Goal: Task Accomplishment & Management: Use online tool/utility

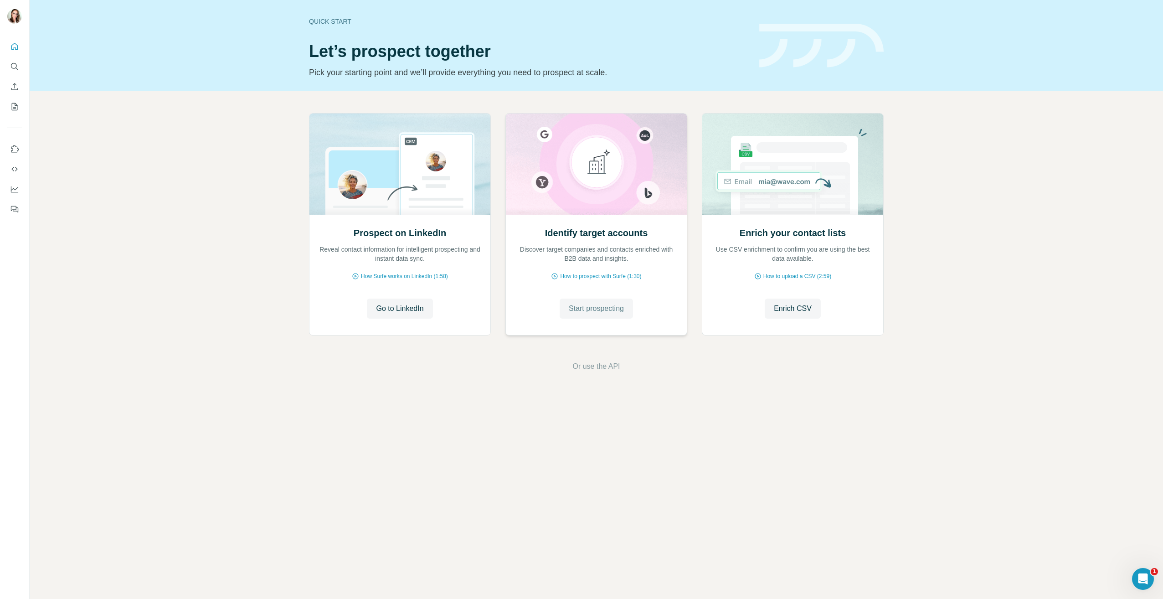
click at [610, 310] on span "Start prospecting" at bounding box center [596, 308] width 55 height 11
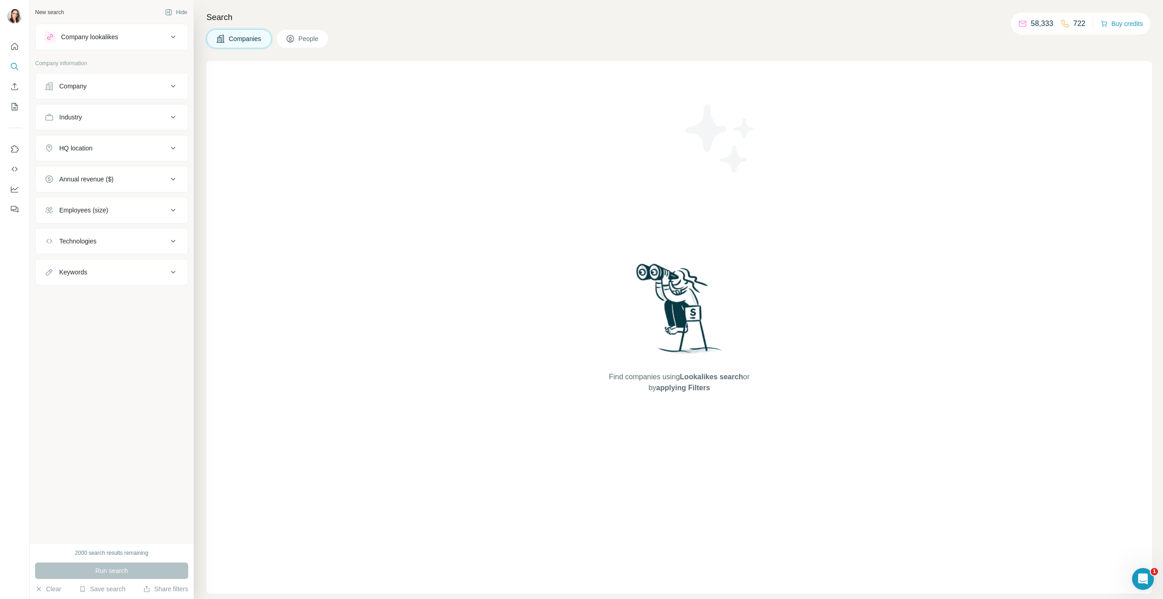
click at [81, 267] on button "Keywords" at bounding box center [112, 272] width 152 height 22
click at [116, 294] on input "text" at bounding box center [103, 295] width 116 height 16
type input "**********"
click at [175, 294] on icon "button" at bounding box center [171, 294] width 9 height 9
click at [130, 297] on input "text" at bounding box center [103, 295] width 116 height 16
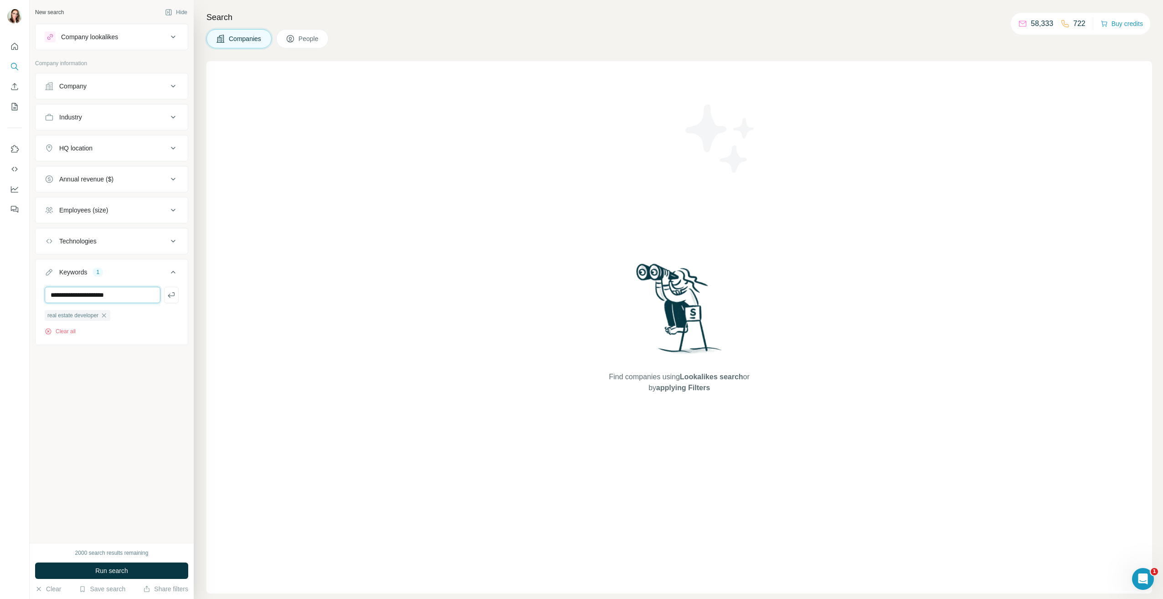
type input "**********"
click at [176, 304] on div "**********" at bounding box center [112, 311] width 134 height 49
click at [177, 299] on button "button" at bounding box center [171, 295] width 15 height 16
click at [132, 206] on div "Employees (size)" at bounding box center [106, 210] width 123 height 9
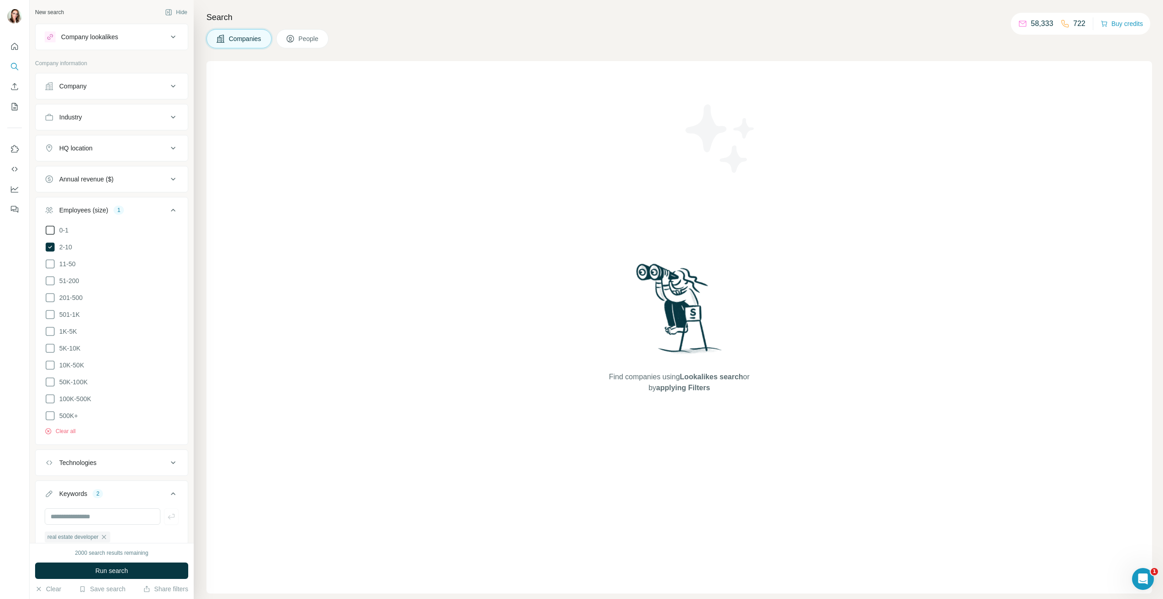
click at [50, 228] on icon at bounding box center [50, 230] width 11 height 11
click at [49, 263] on icon at bounding box center [50, 263] width 11 height 11
click at [168, 208] on icon at bounding box center [173, 210] width 11 height 11
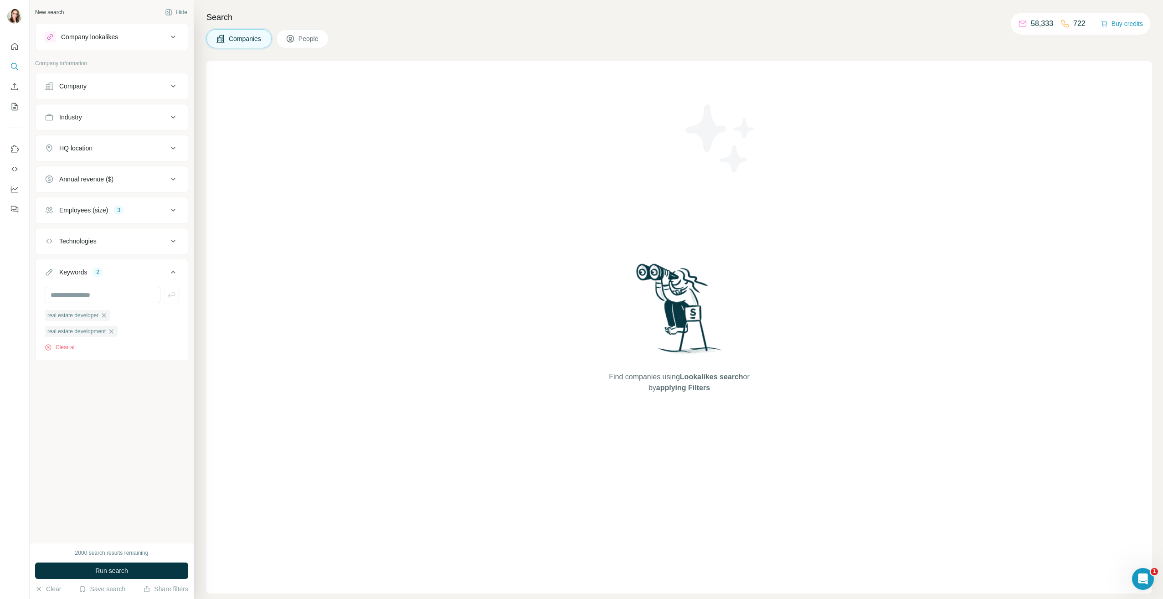
click at [135, 177] on div "Annual revenue ($)" at bounding box center [106, 179] width 123 height 9
click at [50, 217] on icon at bounding box center [50, 216] width 11 height 11
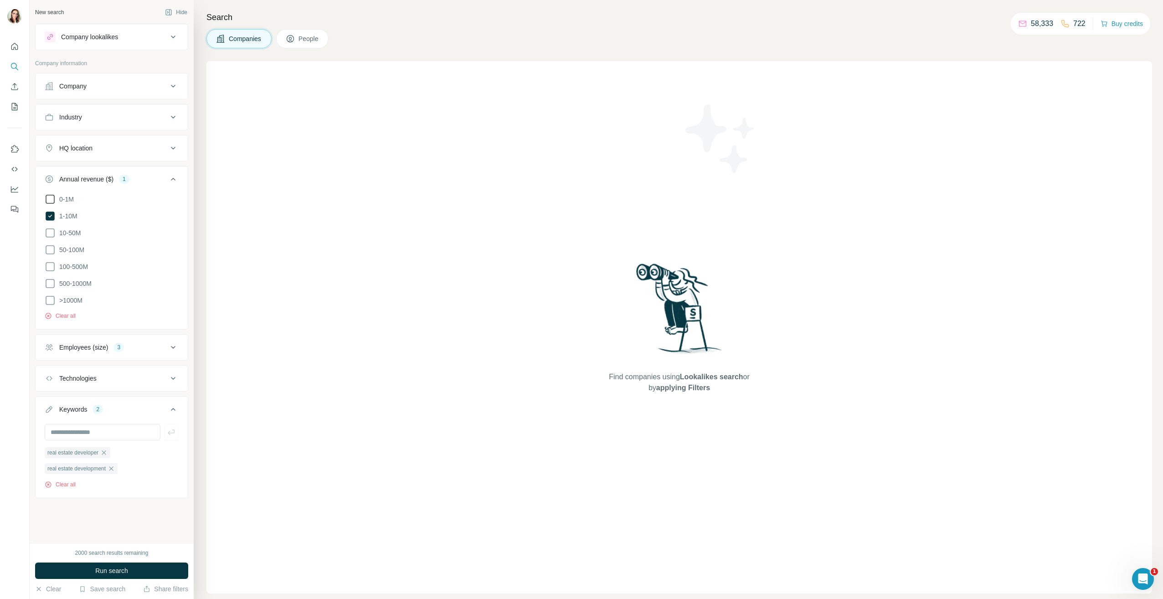
click at [51, 196] on icon at bounding box center [50, 199] width 11 height 11
click at [170, 180] on icon at bounding box center [173, 179] width 11 height 11
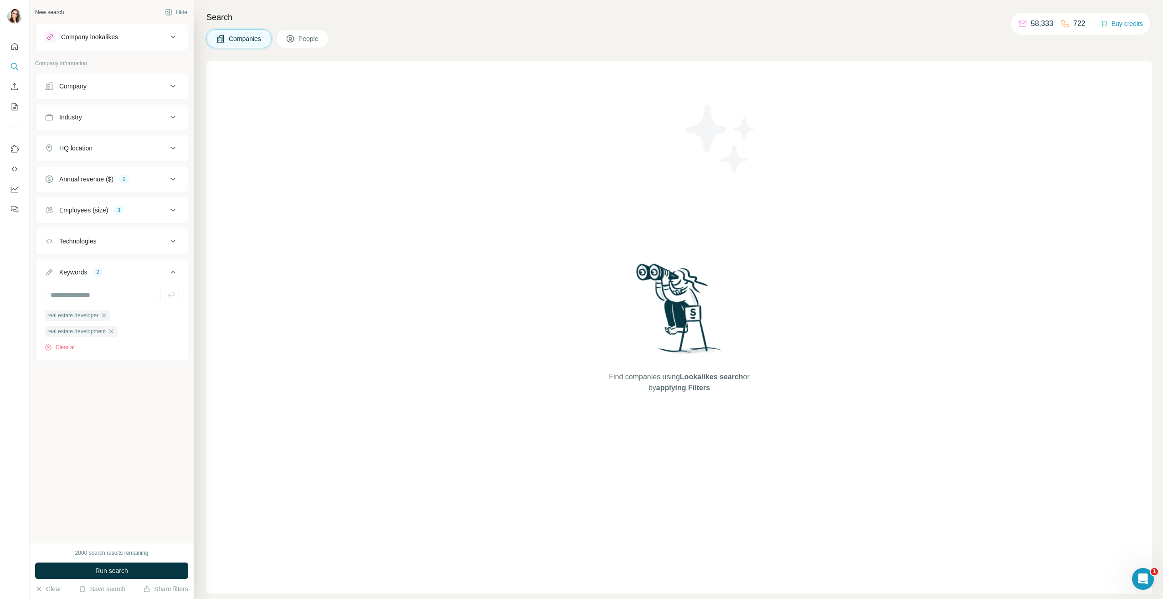
click at [149, 147] on div "HQ location" at bounding box center [106, 148] width 123 height 9
click at [86, 169] on input "text" at bounding box center [112, 171] width 134 height 16
type input "**********"
click at [164, 195] on icon at bounding box center [165, 196] width 11 height 11
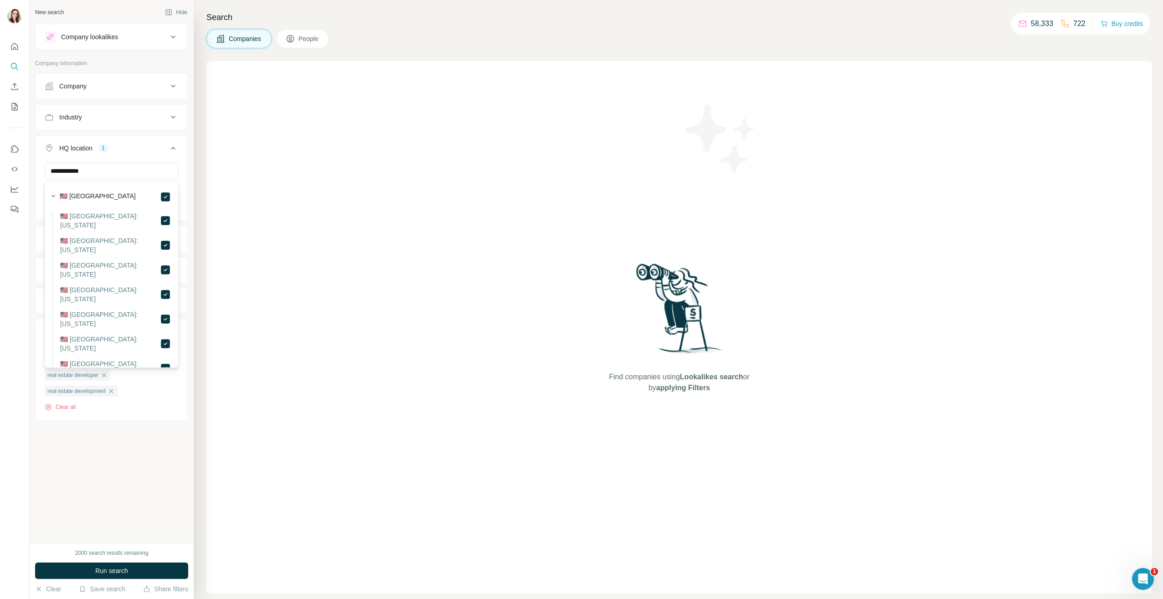
click at [191, 144] on div "**********" at bounding box center [112, 271] width 164 height 543
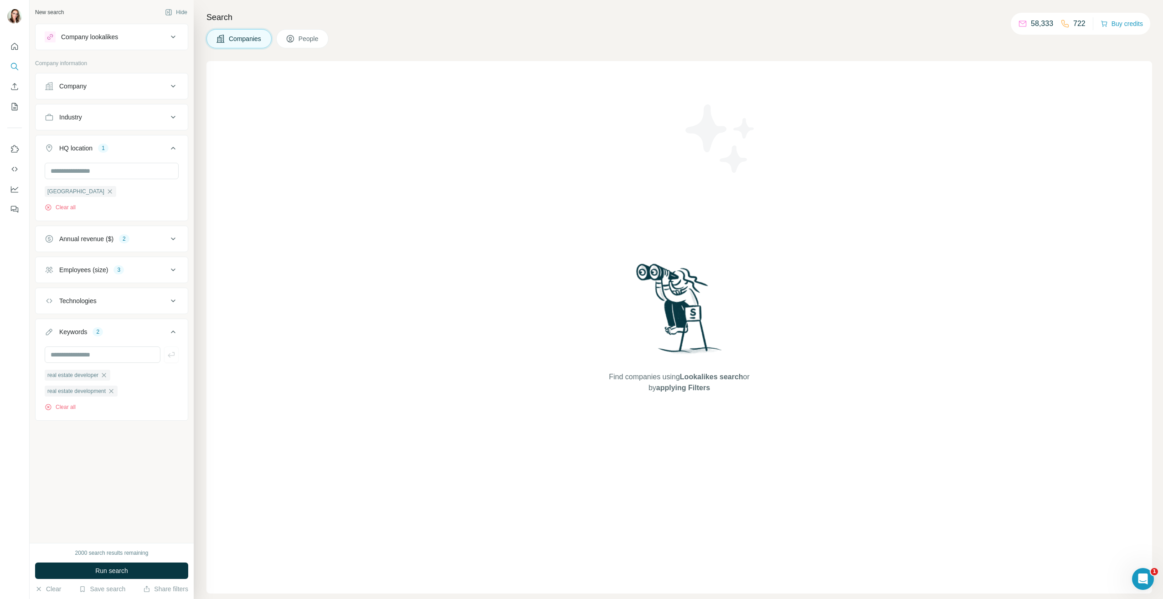
click at [162, 118] on div "Industry" at bounding box center [106, 117] width 123 height 9
click at [114, 136] on input at bounding box center [107, 140] width 113 height 10
type input "*******"
click at [116, 173] on p "Property Development" at bounding box center [83, 176] width 63 height 9
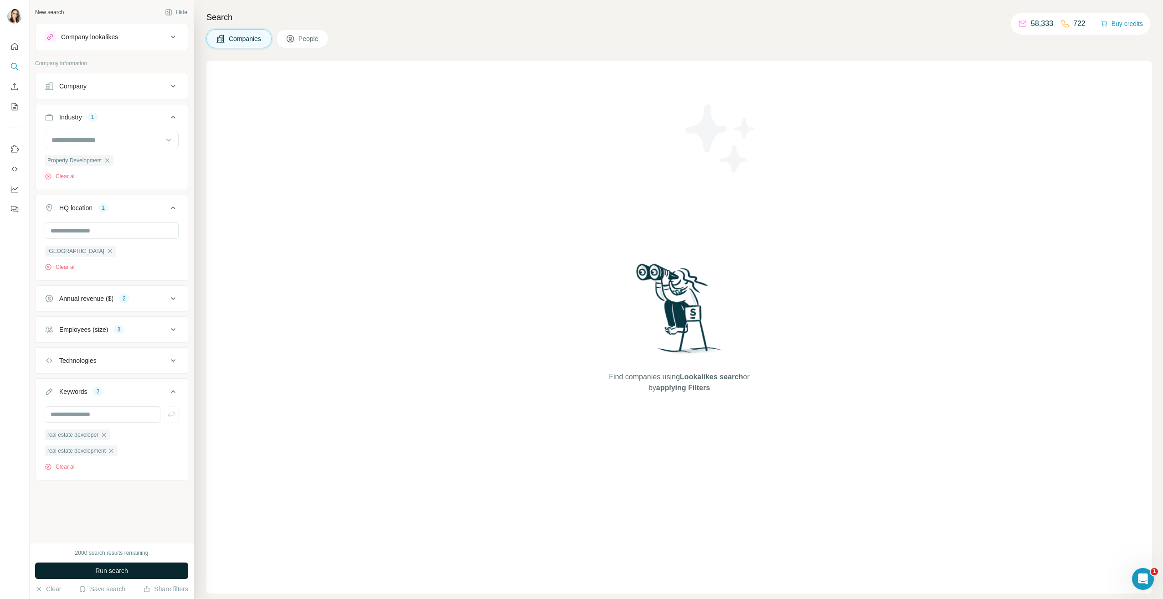
click at [110, 568] on span "Run search" at bounding box center [111, 570] width 33 height 9
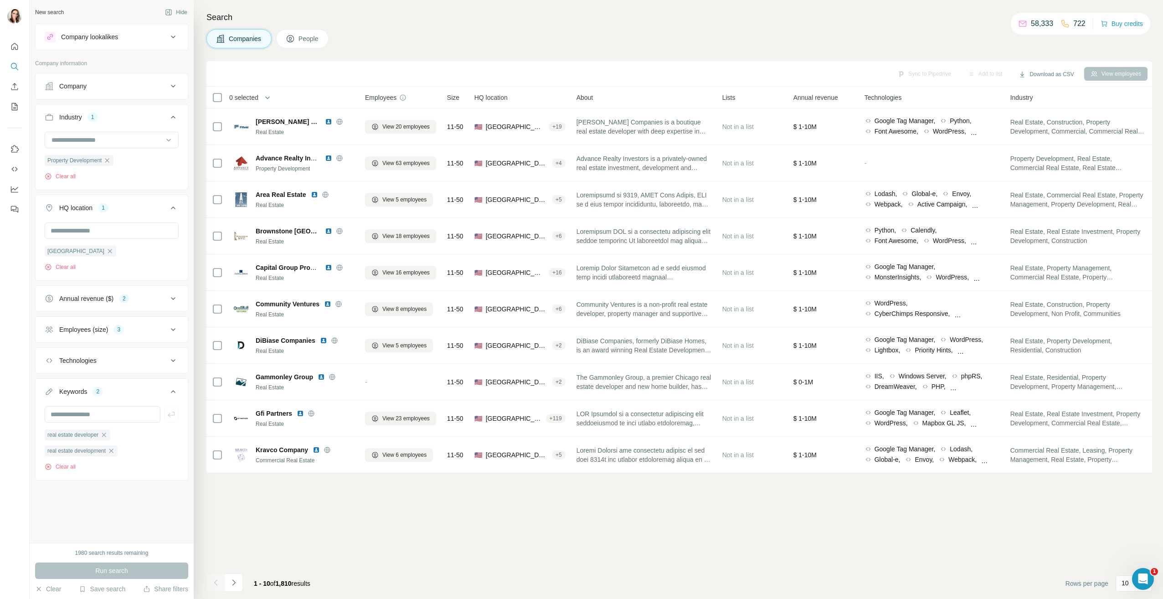
click at [311, 41] on span "People" at bounding box center [309, 38] width 21 height 9
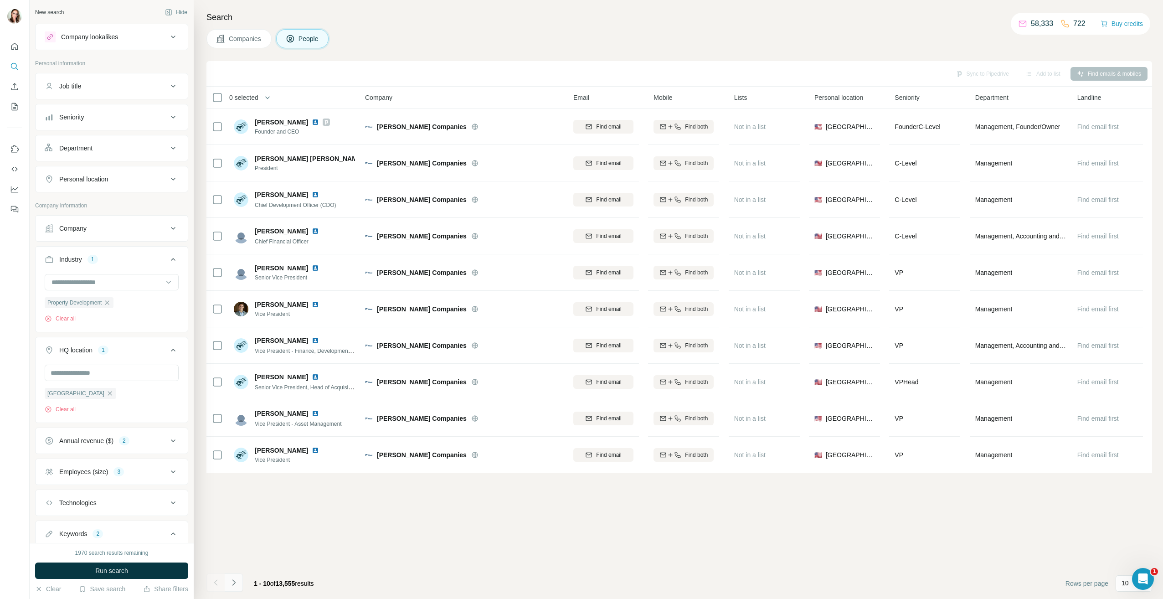
click at [232, 584] on icon "Navigate to next page" at bounding box center [233, 582] width 9 height 9
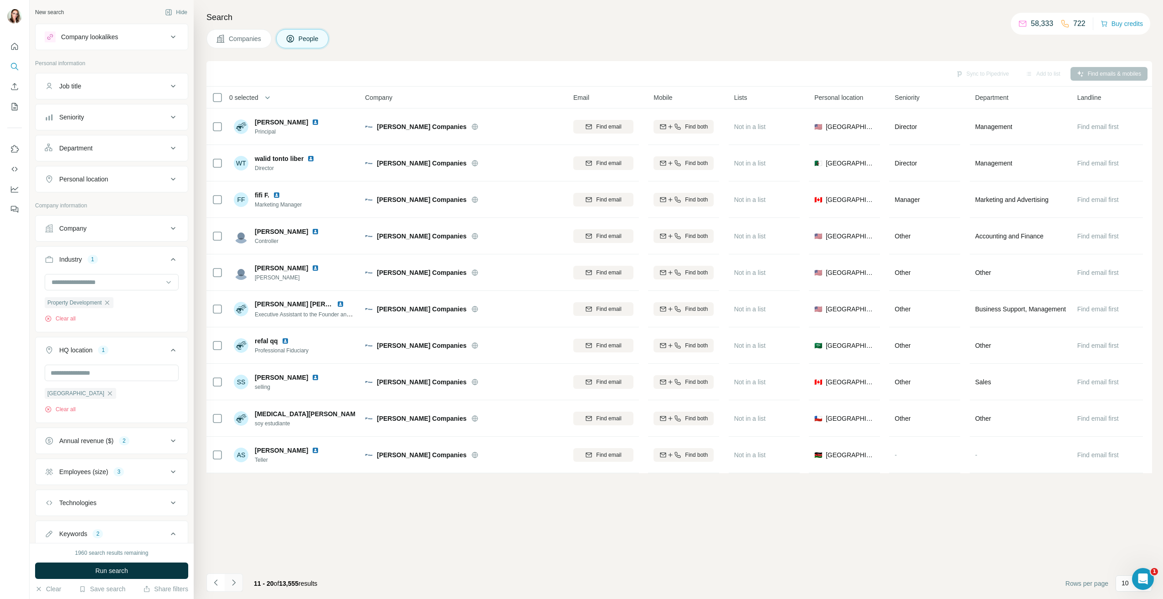
click at [233, 578] on icon "Navigate to next page" at bounding box center [233, 582] width 9 height 9
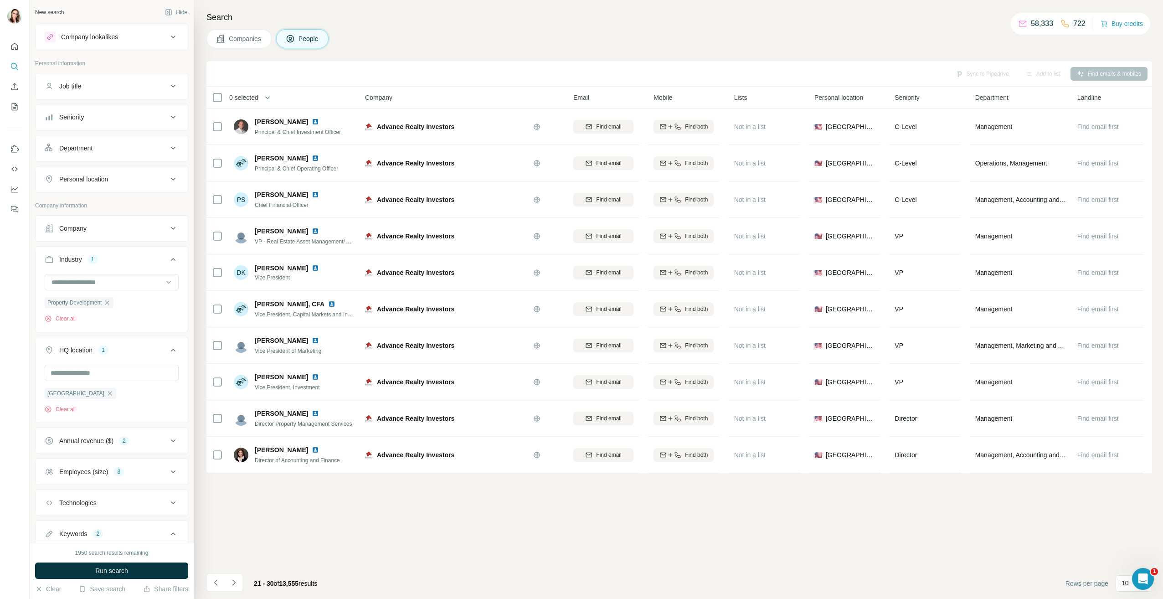
scroll to position [107, 0]
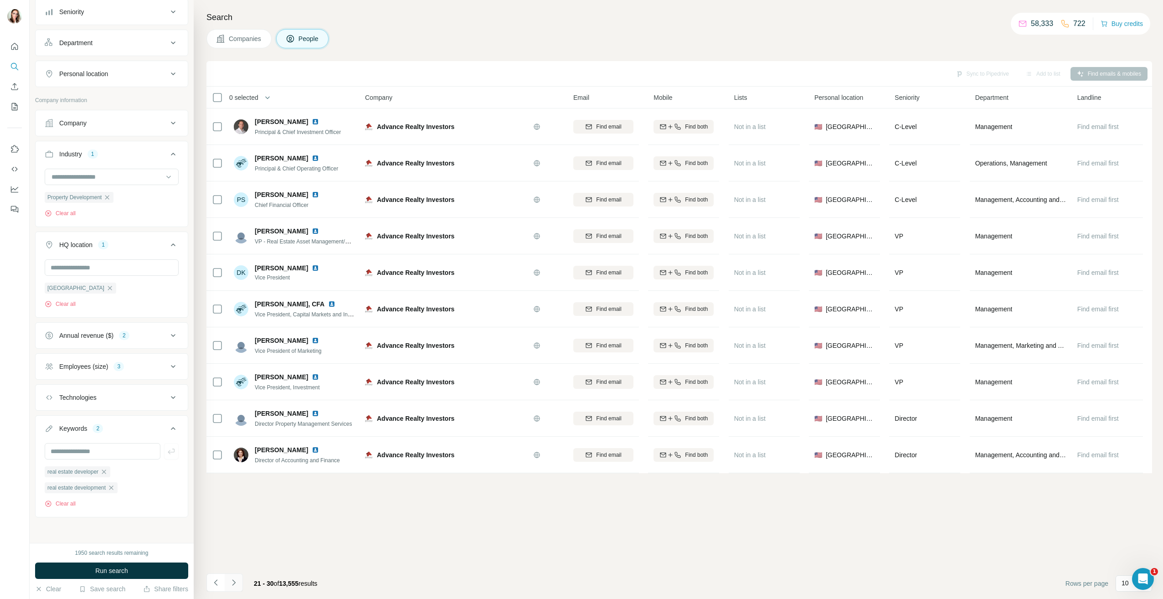
click at [237, 583] on icon "Navigate to next page" at bounding box center [233, 582] width 9 height 9
click at [230, 586] on icon "Navigate to next page" at bounding box center [233, 582] width 9 height 9
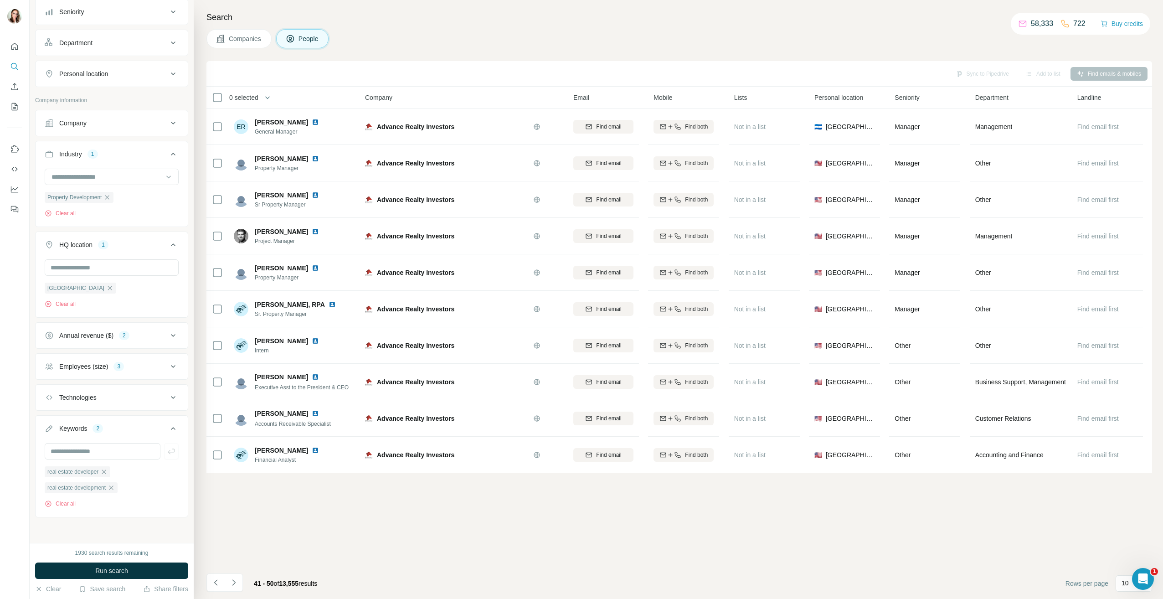
click at [152, 367] on div "Employees (size) 3" at bounding box center [106, 366] width 123 height 9
click at [49, 419] on icon at bounding box center [50, 418] width 9 height 9
click at [126, 567] on span "Run search" at bounding box center [111, 570] width 33 height 9
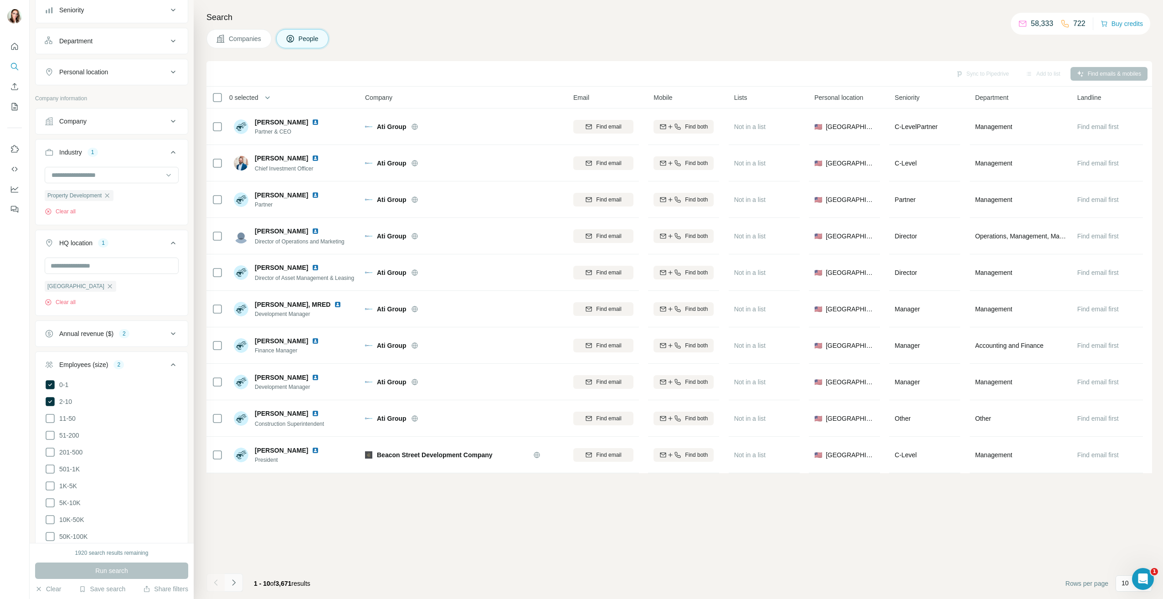
click at [235, 583] on icon "Navigate to next page" at bounding box center [233, 582] width 3 height 6
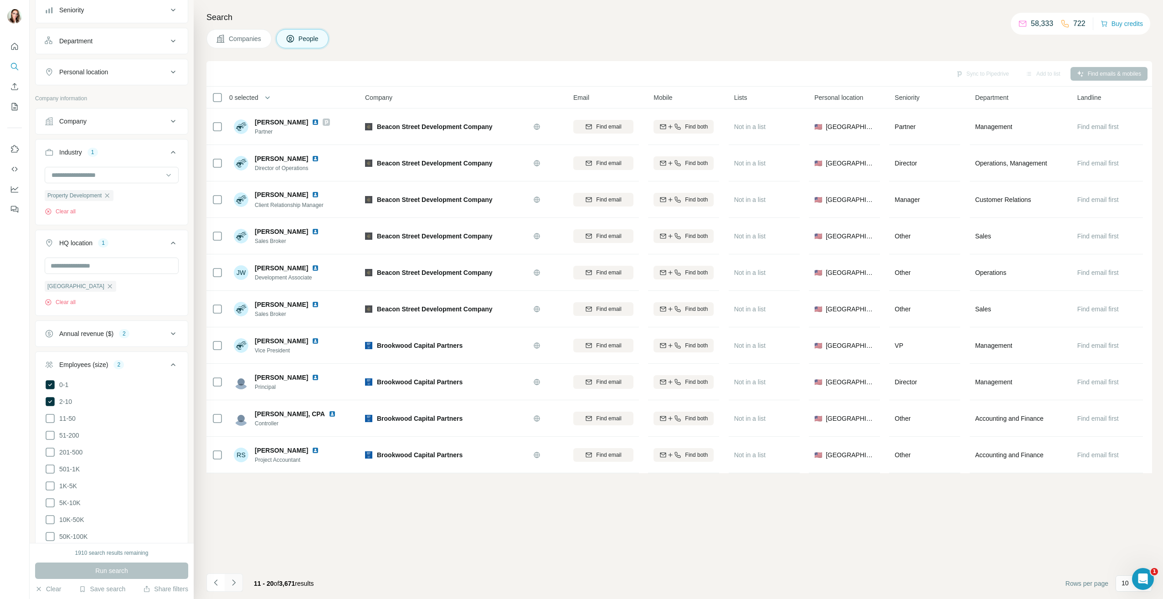
click at [233, 578] on icon "Navigate to next page" at bounding box center [233, 582] width 9 height 9
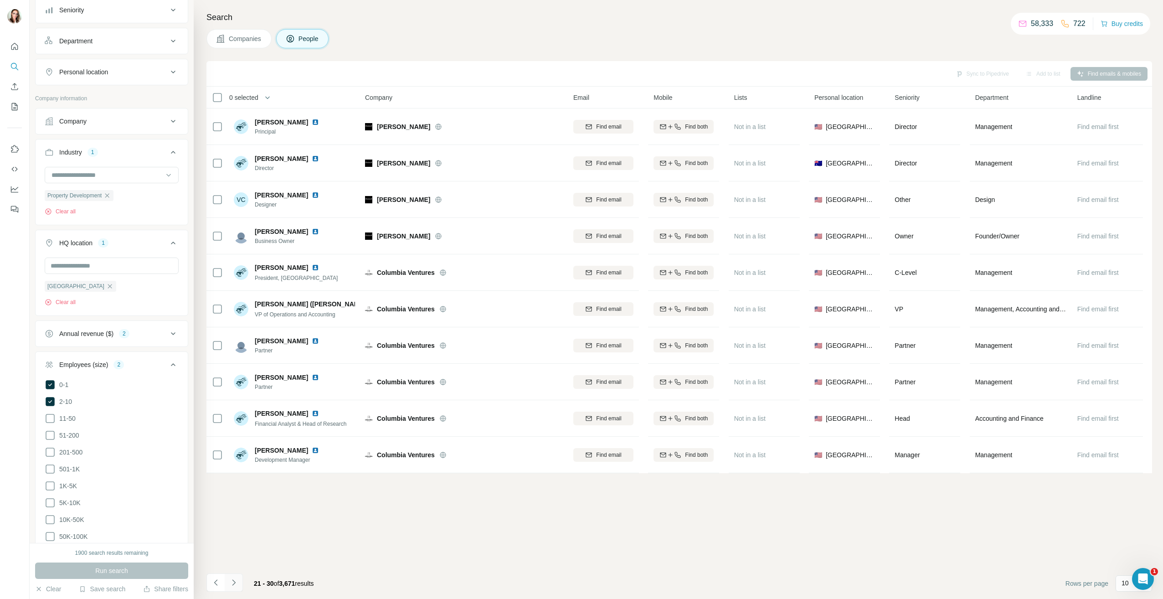
click at [236, 577] on button "Navigate to next page" at bounding box center [234, 582] width 18 height 18
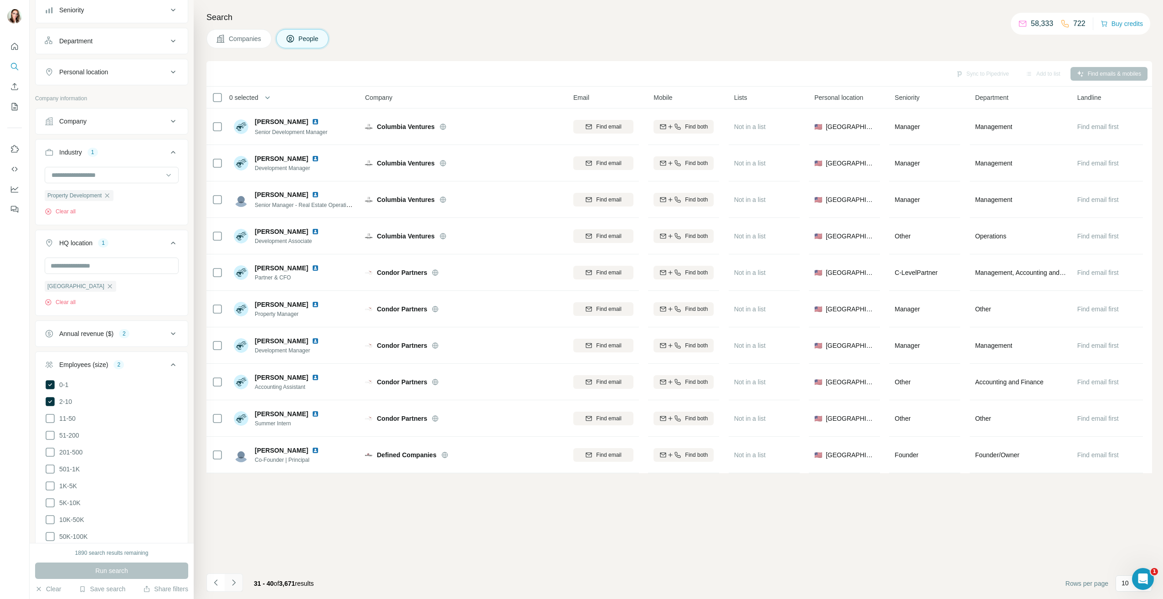
click at [229, 586] on icon "Navigate to next page" at bounding box center [233, 582] width 9 height 9
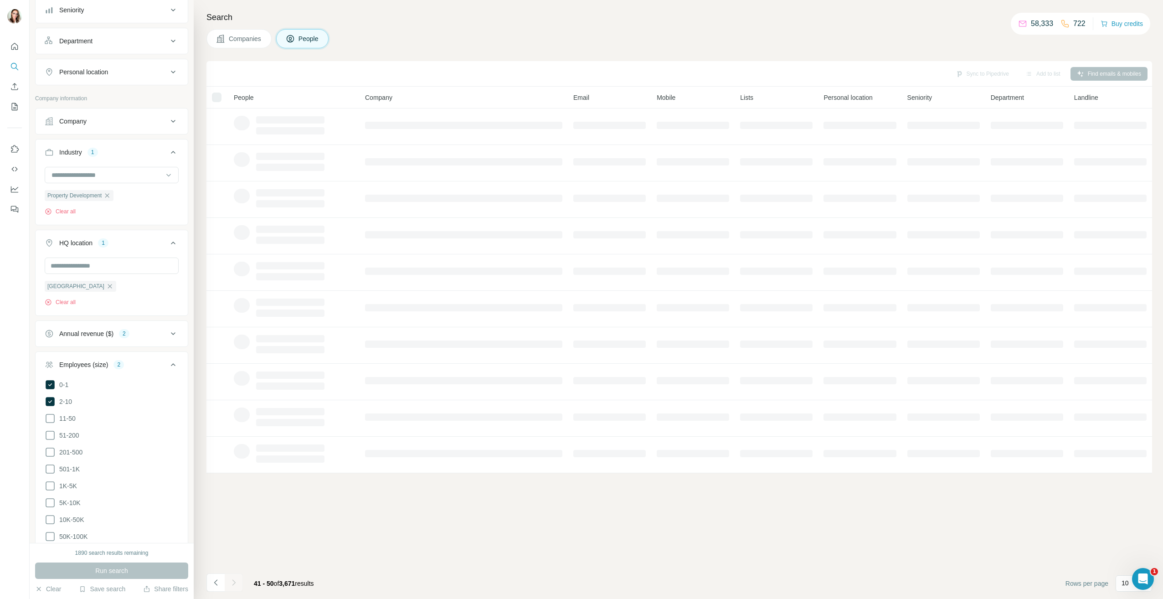
click at [168, 369] on icon at bounding box center [173, 364] width 11 height 11
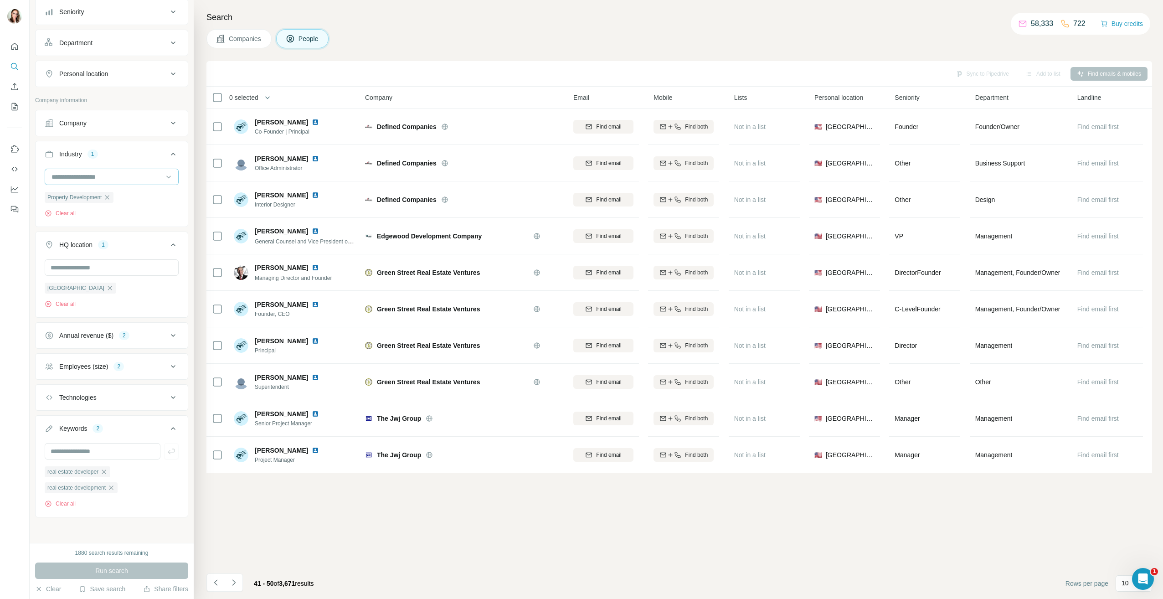
click at [131, 172] on input at bounding box center [107, 177] width 113 height 10
type input "*********"
click at [101, 215] on div "Real Estate" at bounding box center [108, 211] width 112 height 9
click at [110, 569] on span "Run search" at bounding box center [111, 570] width 33 height 9
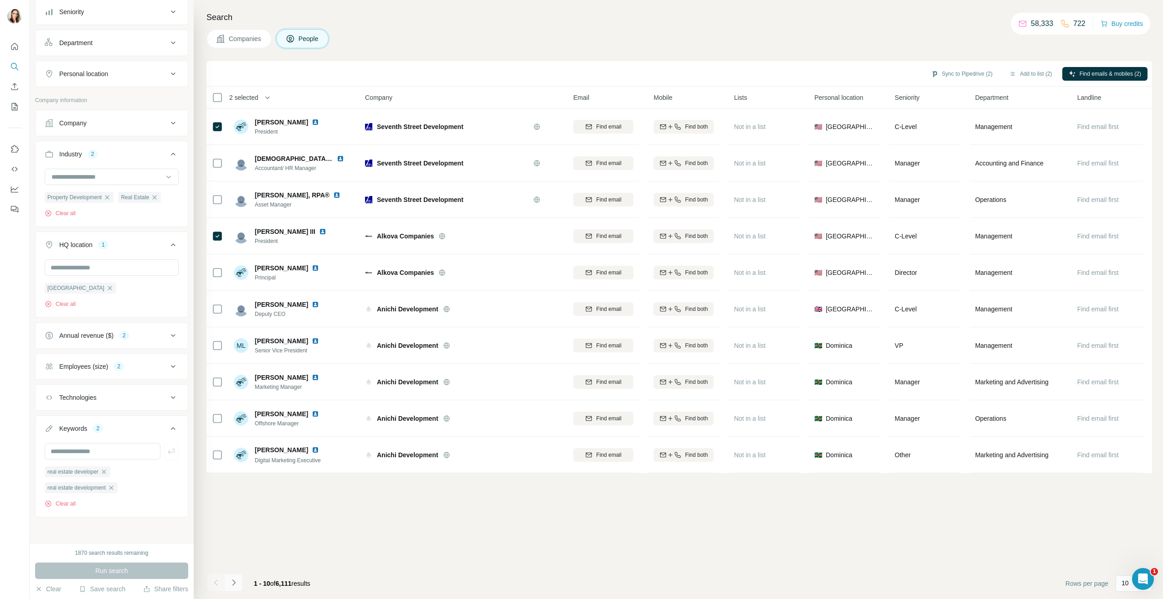
click at [237, 582] on icon "Navigate to next page" at bounding box center [233, 582] width 9 height 9
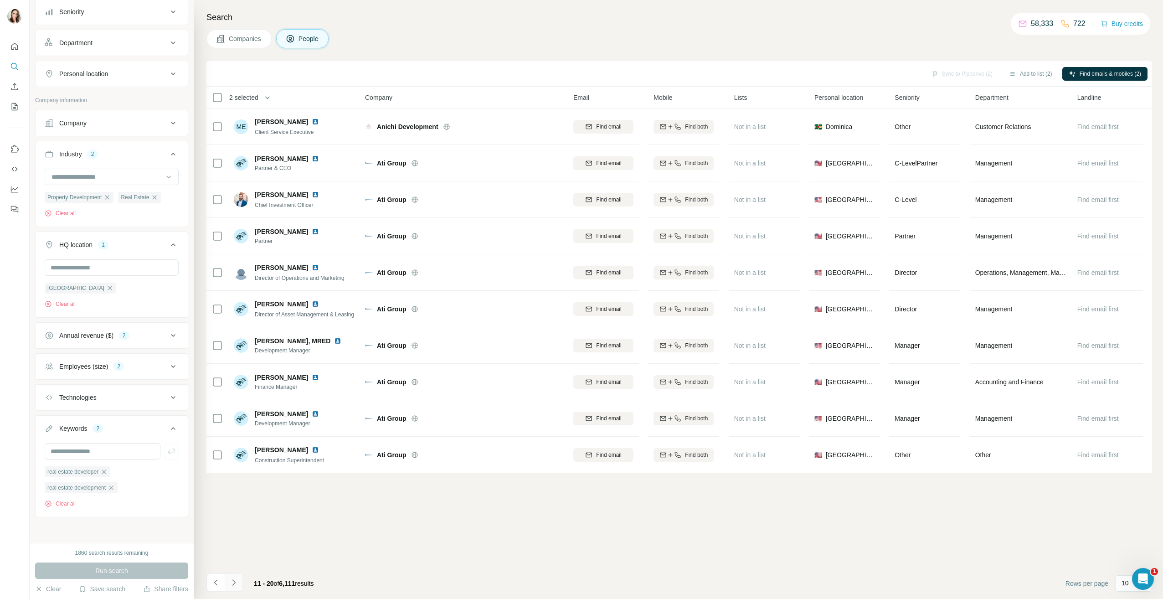
click at [226, 588] on button "Navigate to next page" at bounding box center [234, 582] width 18 height 18
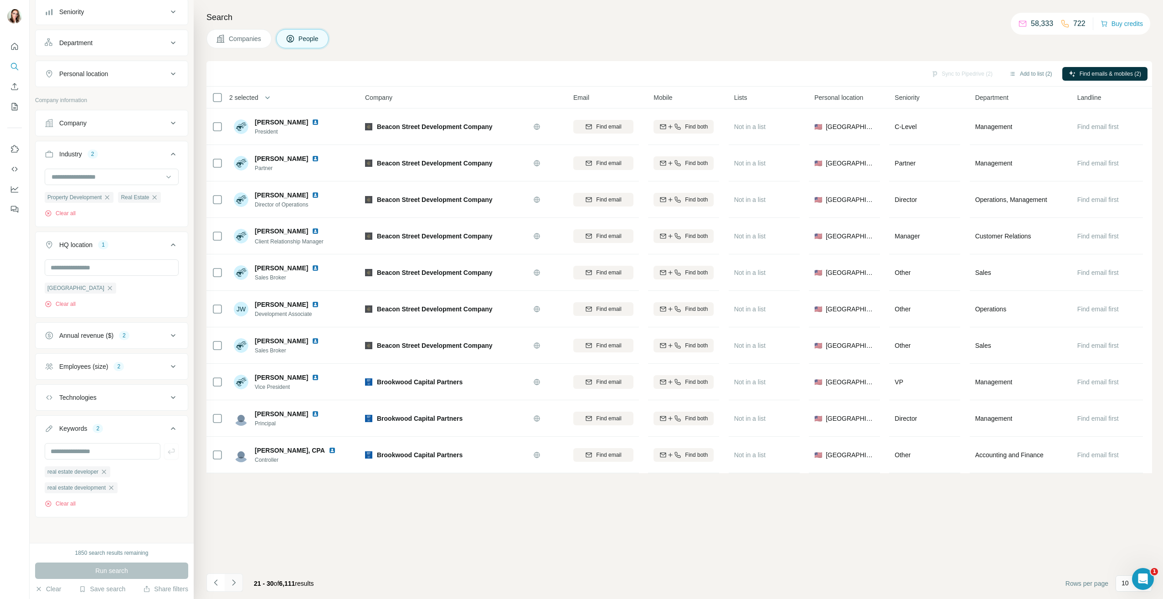
click at [236, 580] on icon "Navigate to next page" at bounding box center [233, 582] width 9 height 9
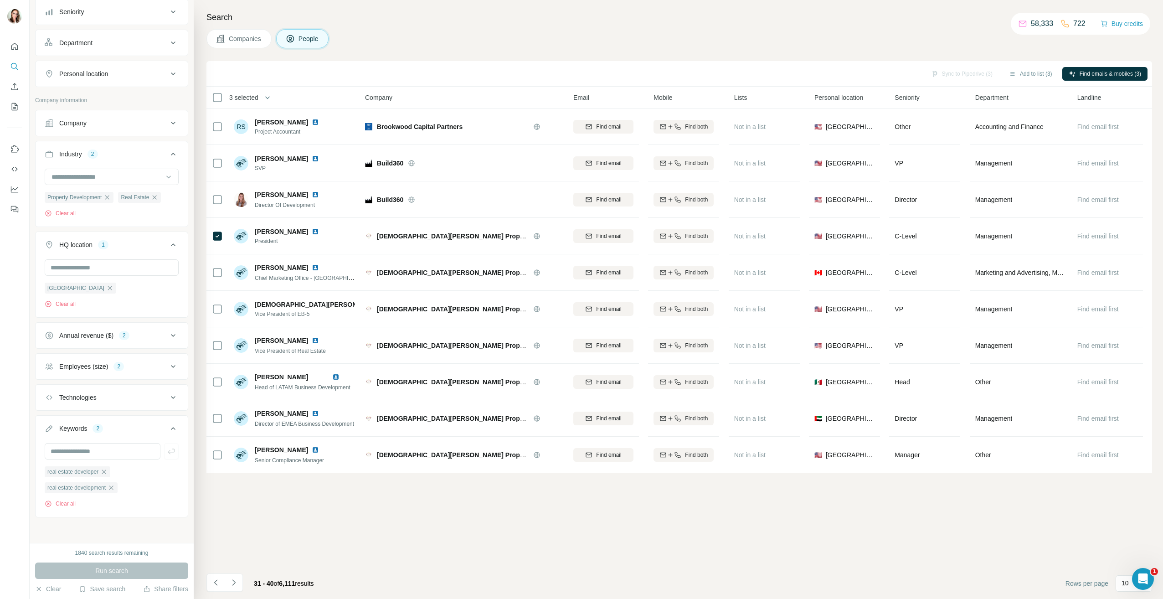
click at [234, 579] on icon "Navigate to next page" at bounding box center [233, 582] width 9 height 9
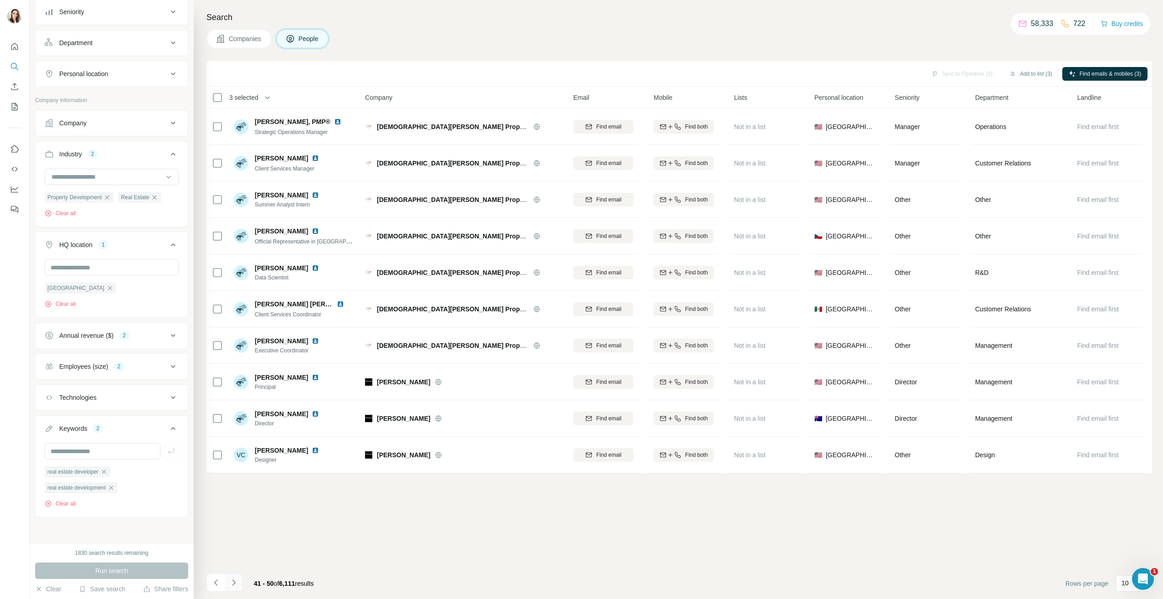
click at [235, 582] on icon "Navigate to next page" at bounding box center [233, 582] width 9 height 9
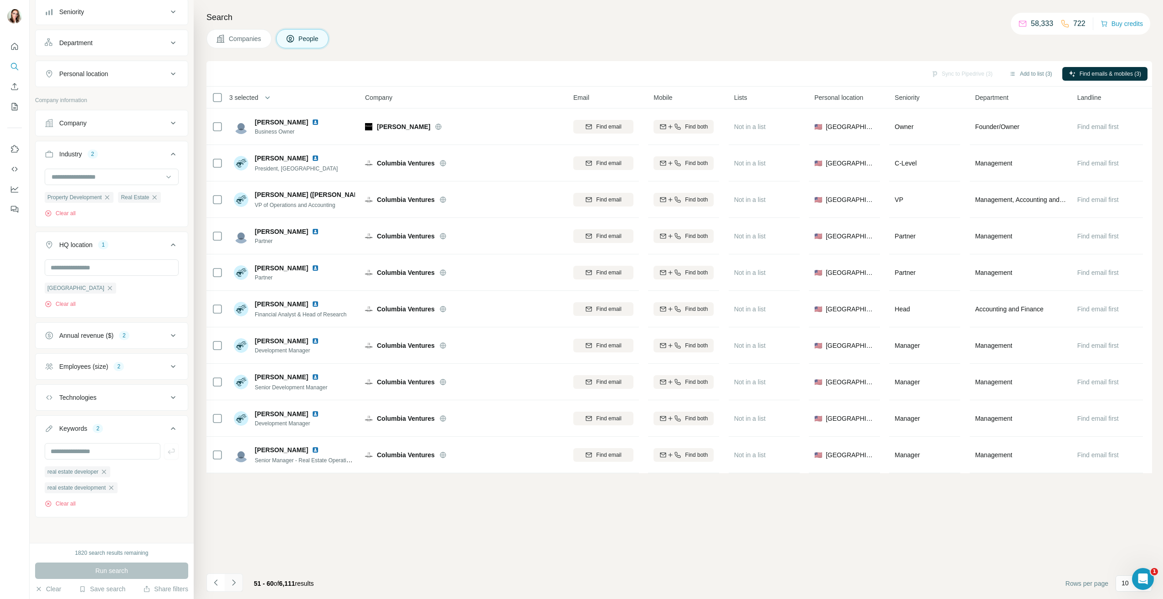
click at [235, 582] on icon "Navigate to next page" at bounding box center [233, 582] width 9 height 9
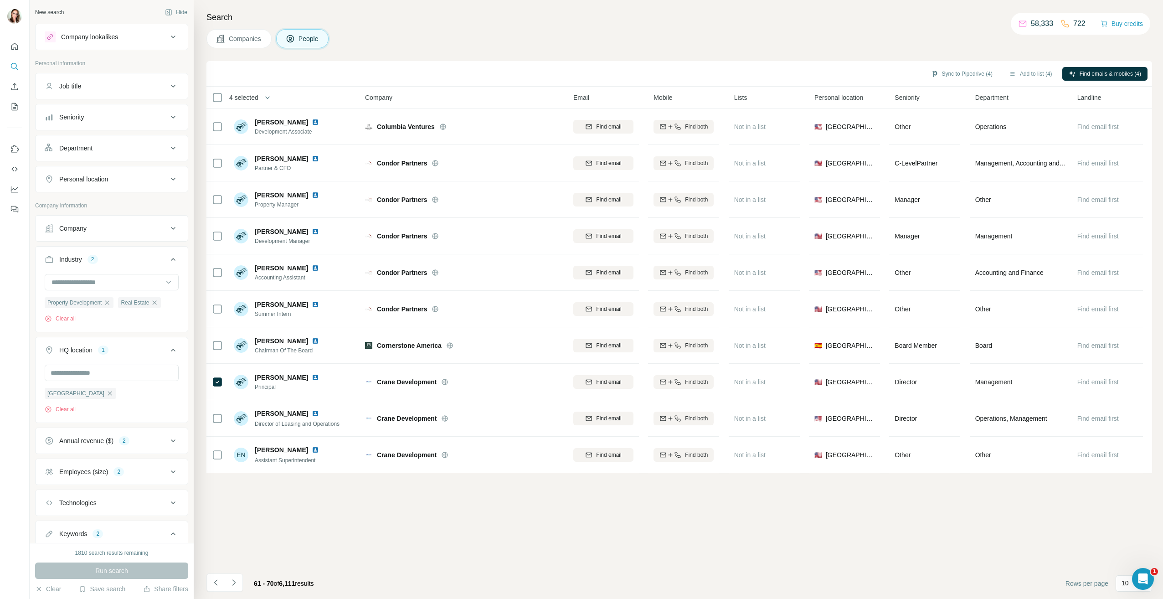
click at [116, 111] on button "Seniority" at bounding box center [112, 117] width 152 height 22
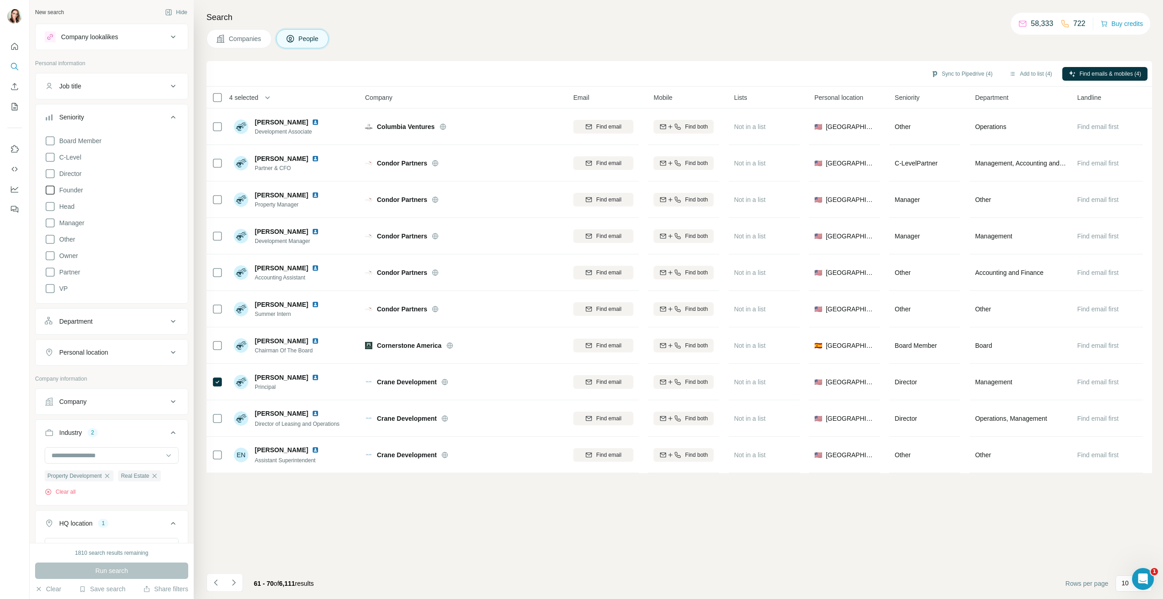
click at [49, 193] on icon at bounding box center [50, 190] width 11 height 11
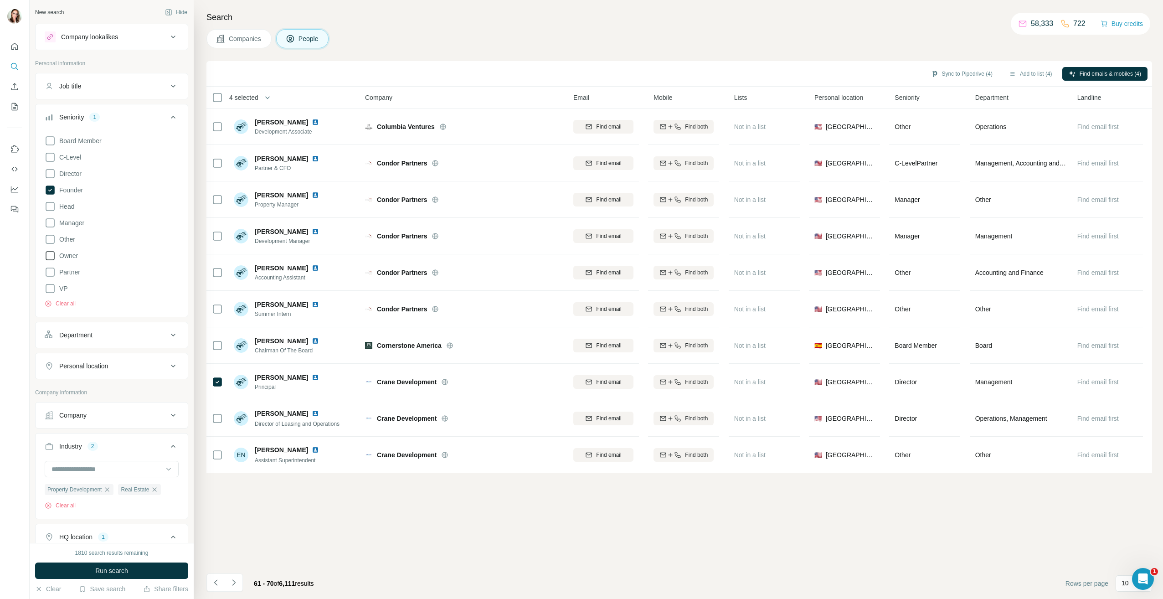
click at [50, 257] on icon at bounding box center [50, 255] width 11 height 11
click at [50, 273] on icon at bounding box center [50, 272] width 11 height 11
click at [115, 573] on span "Run search" at bounding box center [111, 570] width 33 height 9
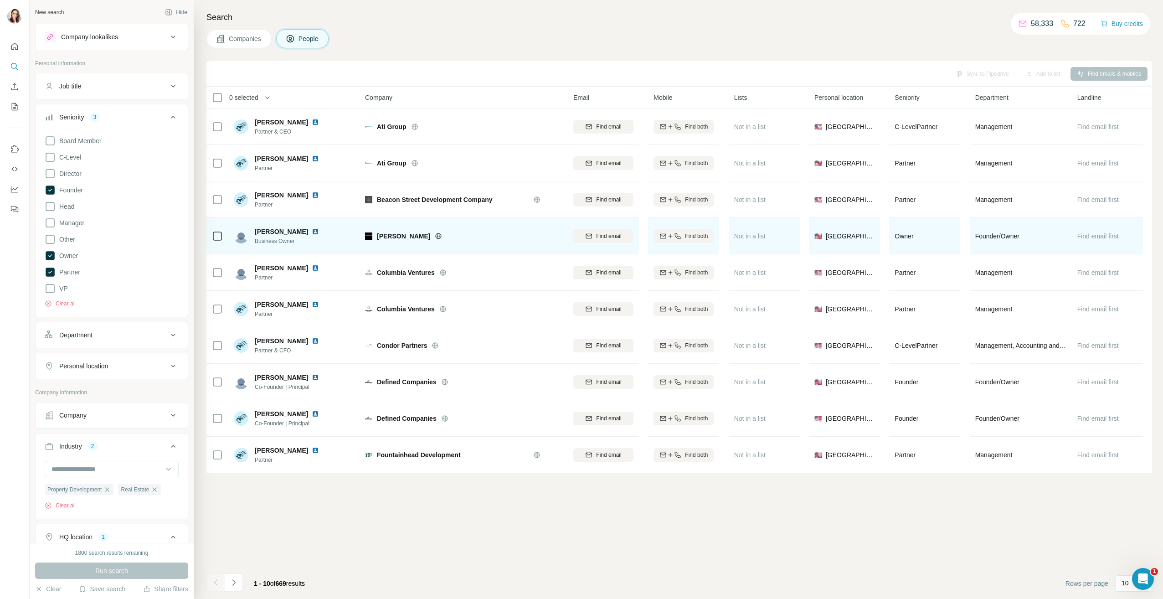
click at [312, 233] on img at bounding box center [315, 231] width 7 height 7
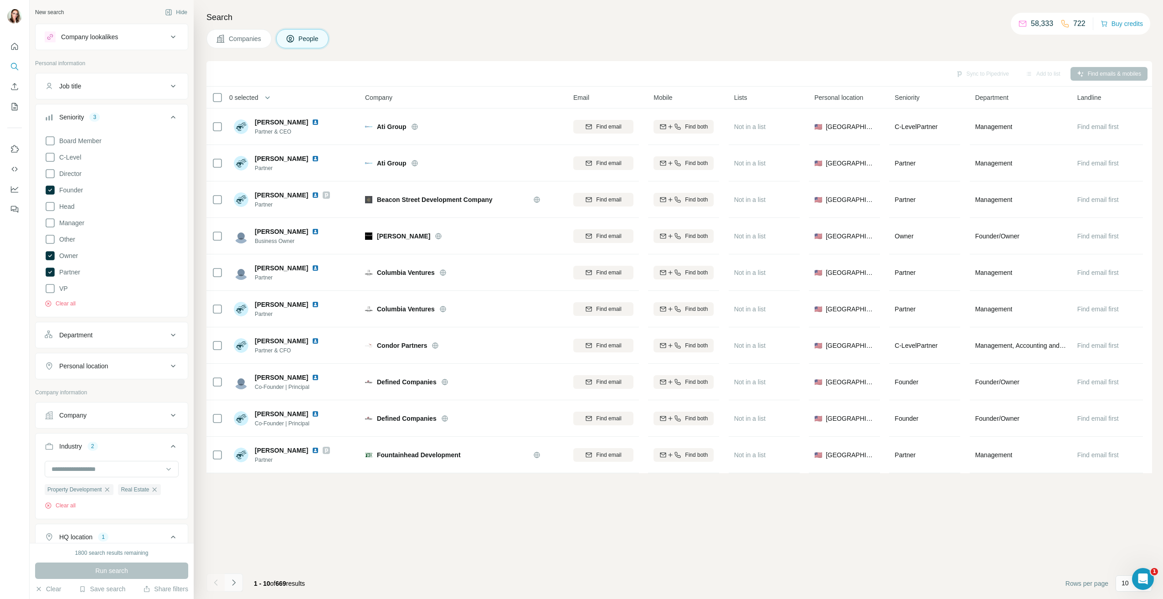
click at [234, 582] on icon "Navigate to next page" at bounding box center [233, 582] width 3 height 6
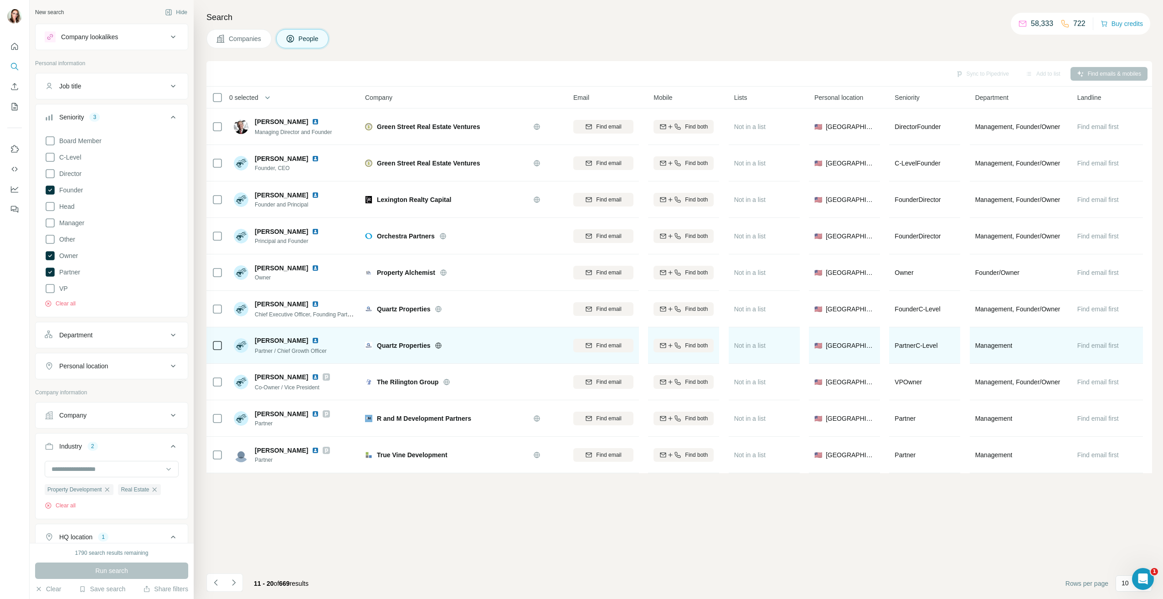
click at [312, 341] on img at bounding box center [315, 340] width 7 height 7
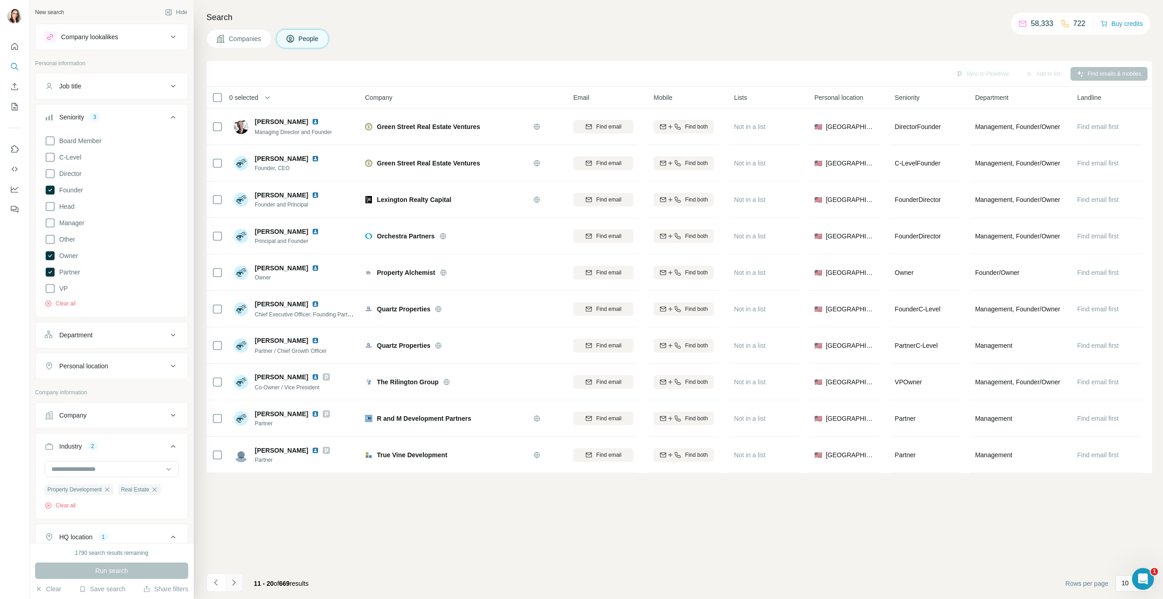
click at [239, 587] on button "Navigate to next page" at bounding box center [234, 582] width 18 height 18
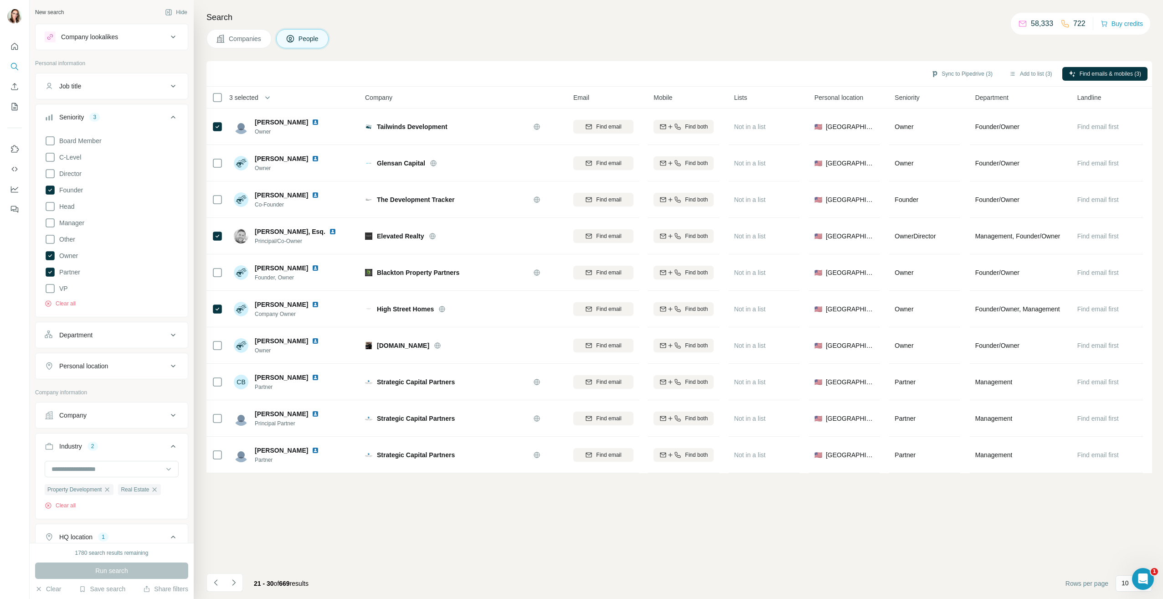
click at [247, 589] on div "21 - 30 of 669 results" at bounding box center [281, 583] width 69 height 20
click at [237, 584] on icon "Navigate to next page" at bounding box center [233, 582] width 9 height 9
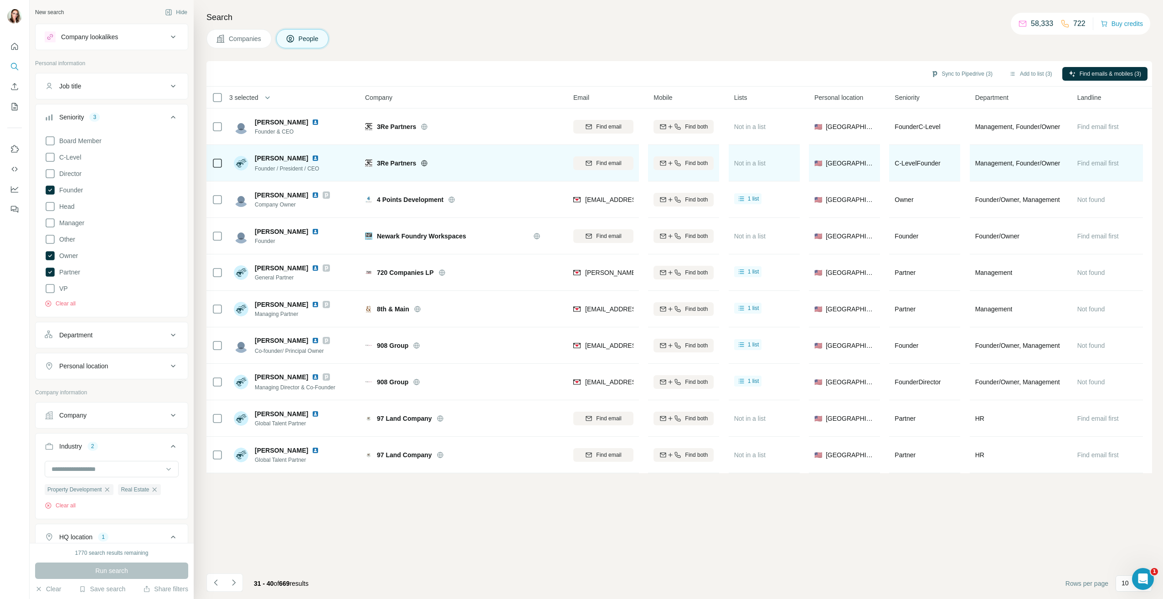
click at [312, 160] on img at bounding box center [315, 158] width 7 height 7
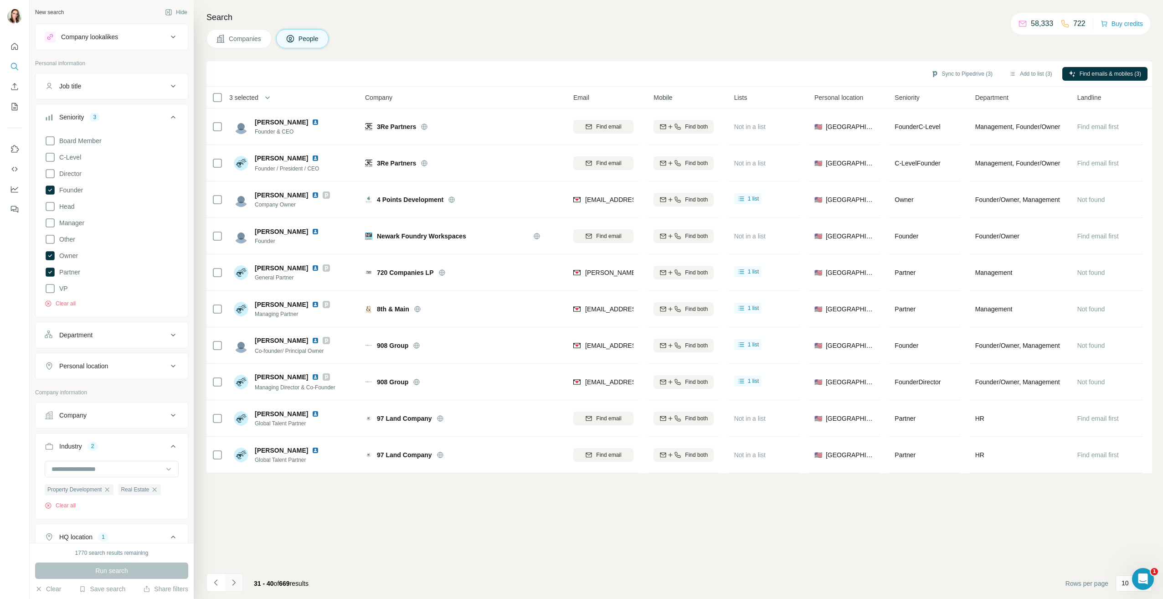
click at [230, 579] on icon "Navigate to next page" at bounding box center [233, 582] width 9 height 9
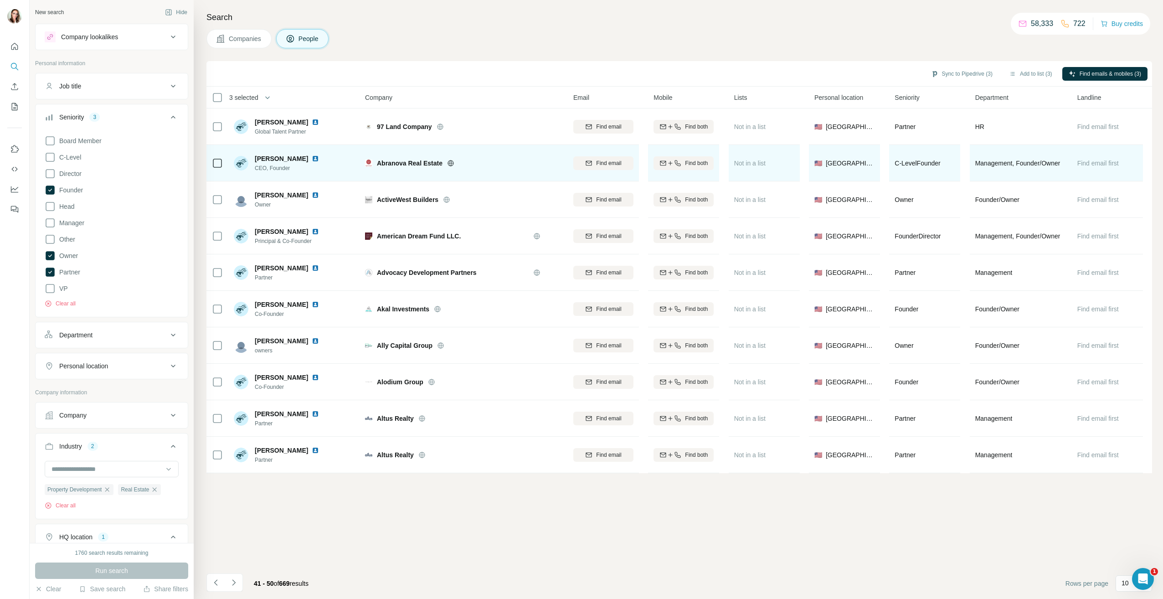
click at [319, 158] on img at bounding box center [315, 158] width 7 height 7
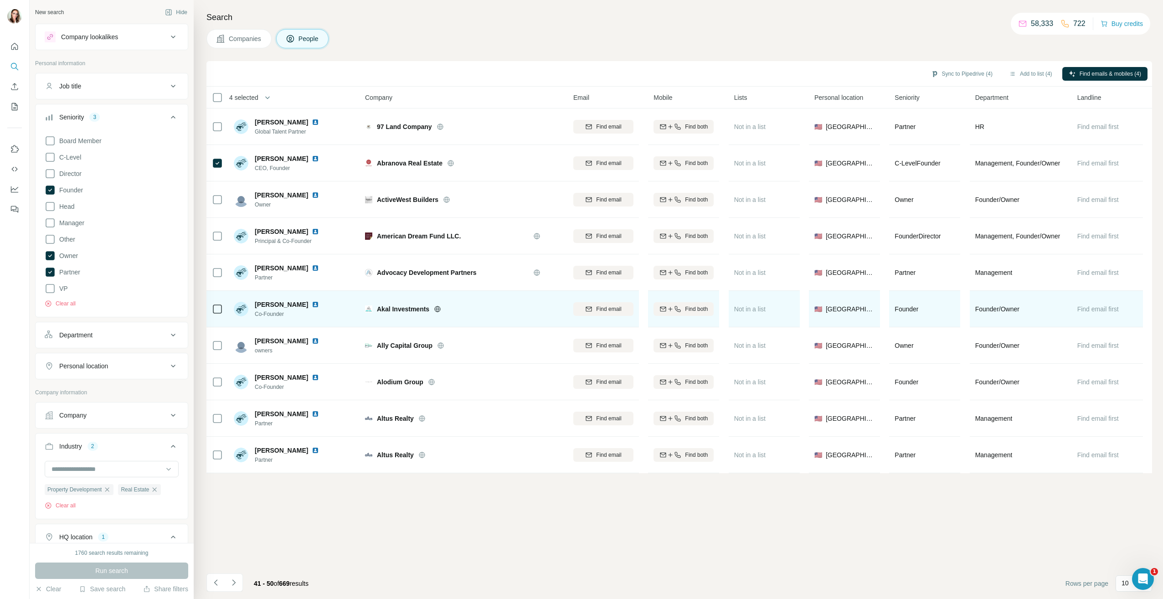
click at [312, 304] on img at bounding box center [315, 304] width 7 height 7
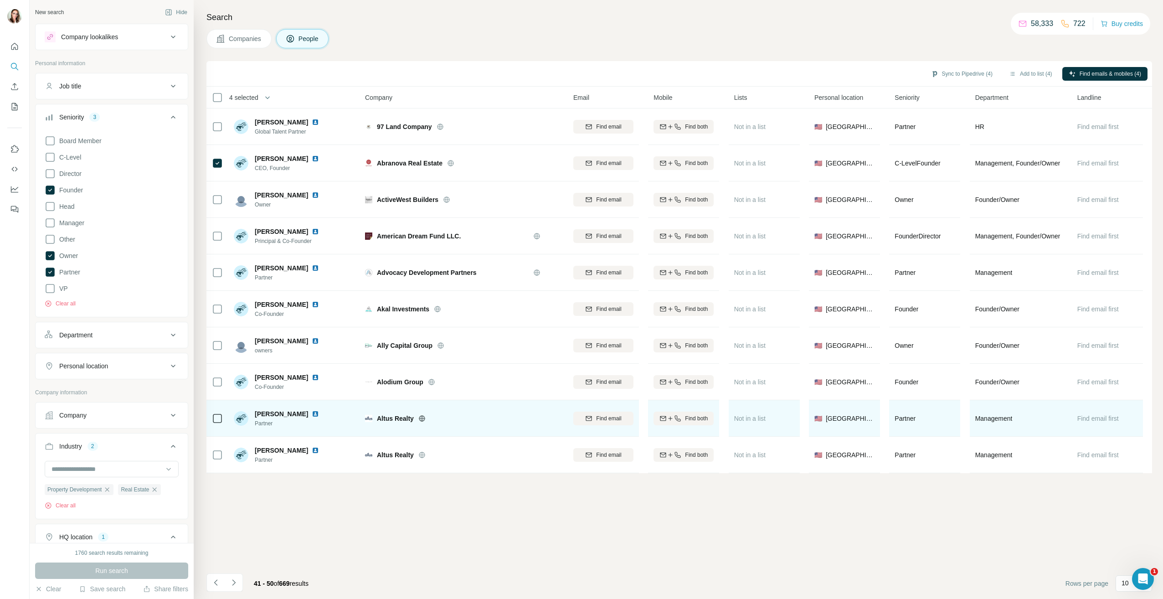
click at [312, 412] on img at bounding box center [315, 413] width 7 height 7
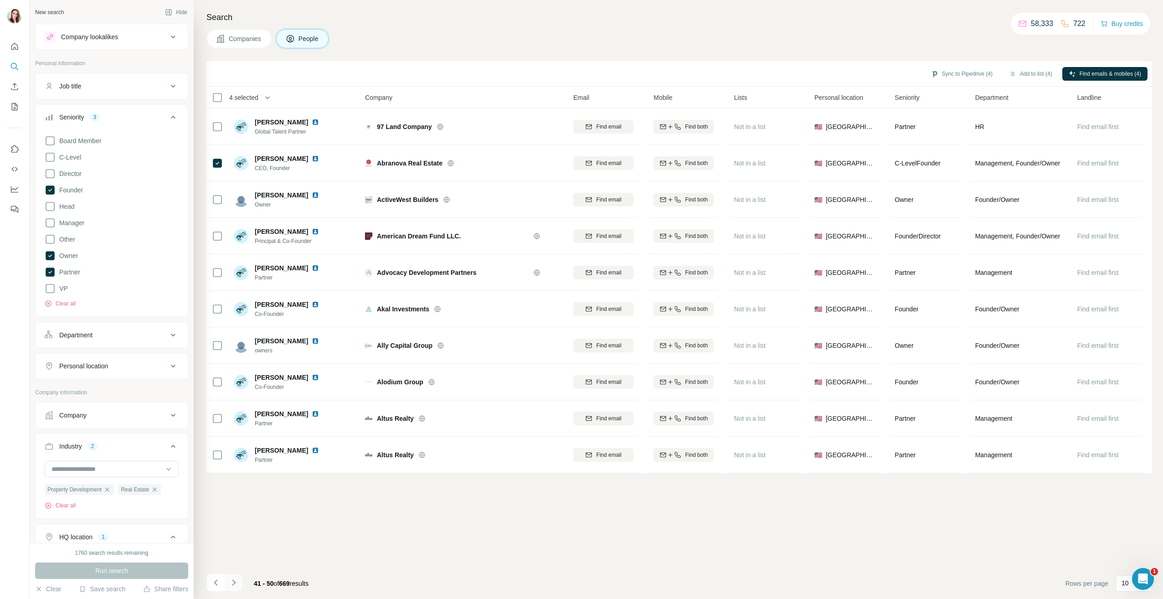
click at [229, 581] on icon "Navigate to next page" at bounding box center [233, 582] width 9 height 9
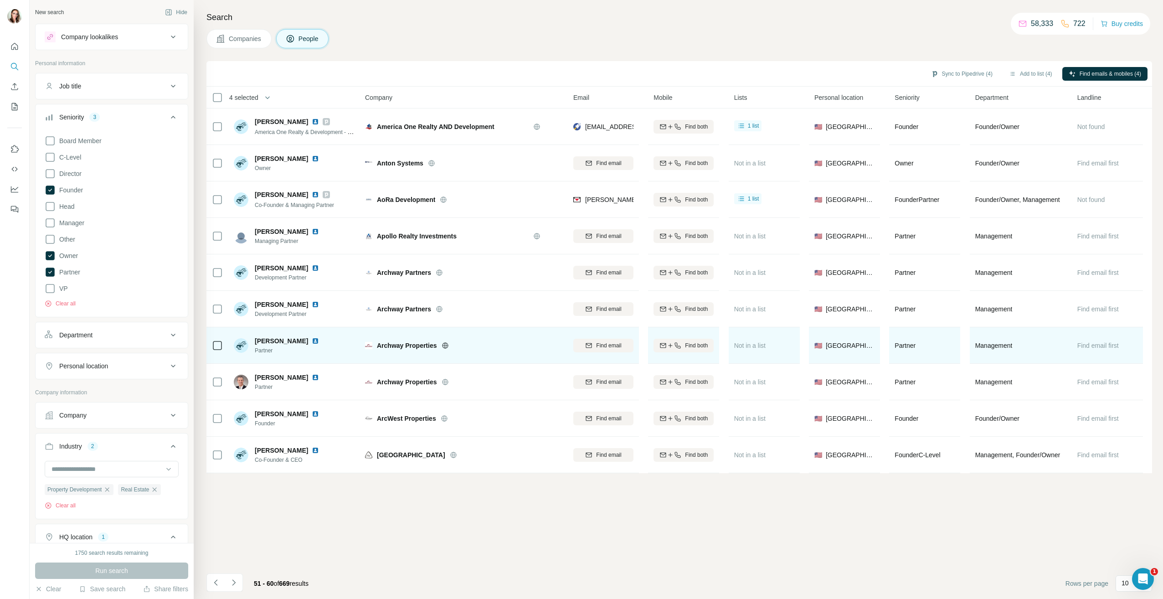
click at [312, 341] on img at bounding box center [315, 340] width 7 height 7
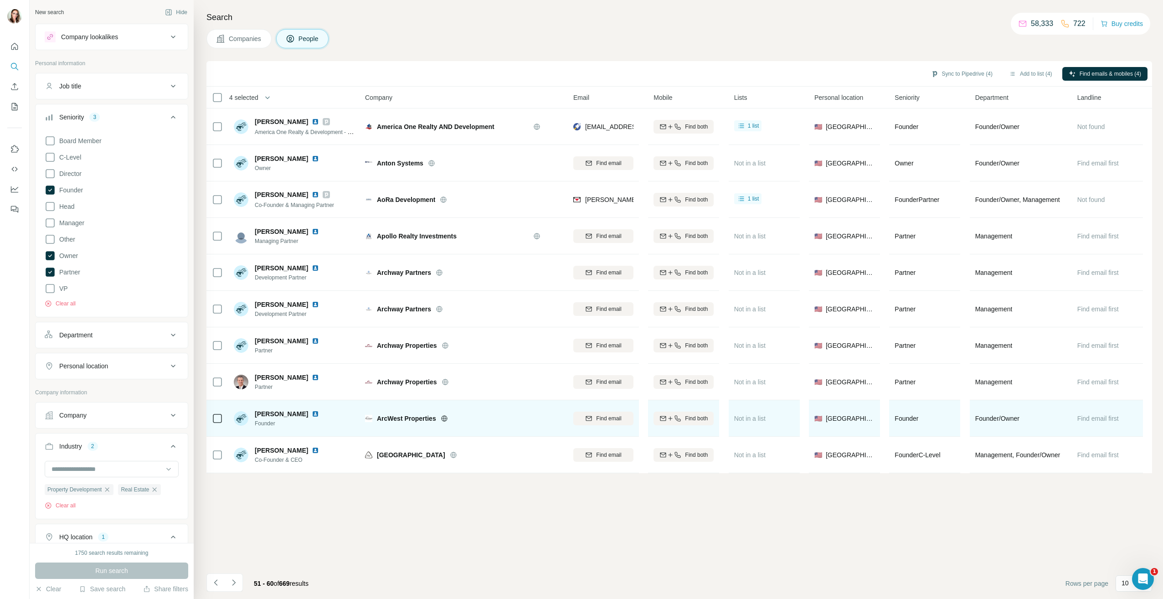
click at [312, 414] on img at bounding box center [315, 413] width 7 height 7
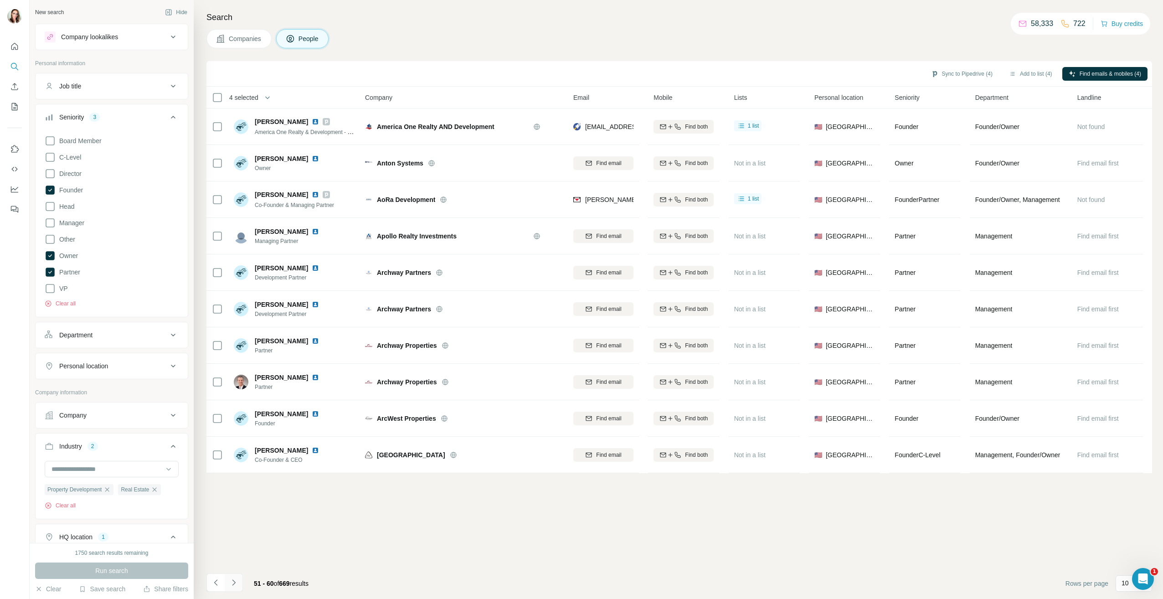
click at [235, 587] on button "Navigate to next page" at bounding box center [234, 582] width 18 height 18
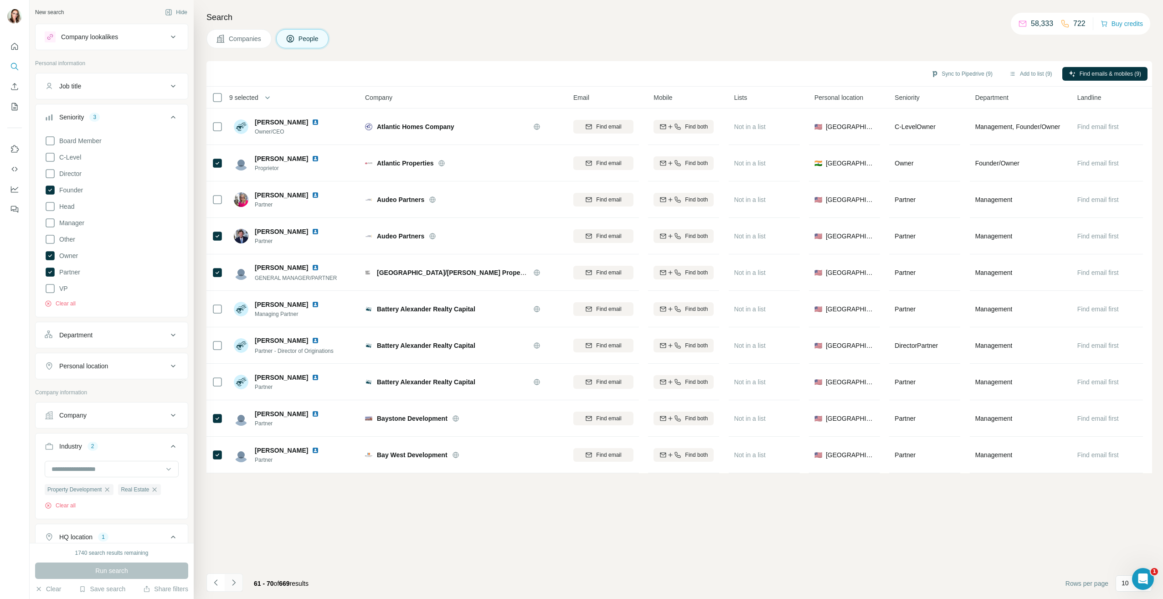
click at [235, 589] on button "Navigate to next page" at bounding box center [234, 582] width 18 height 18
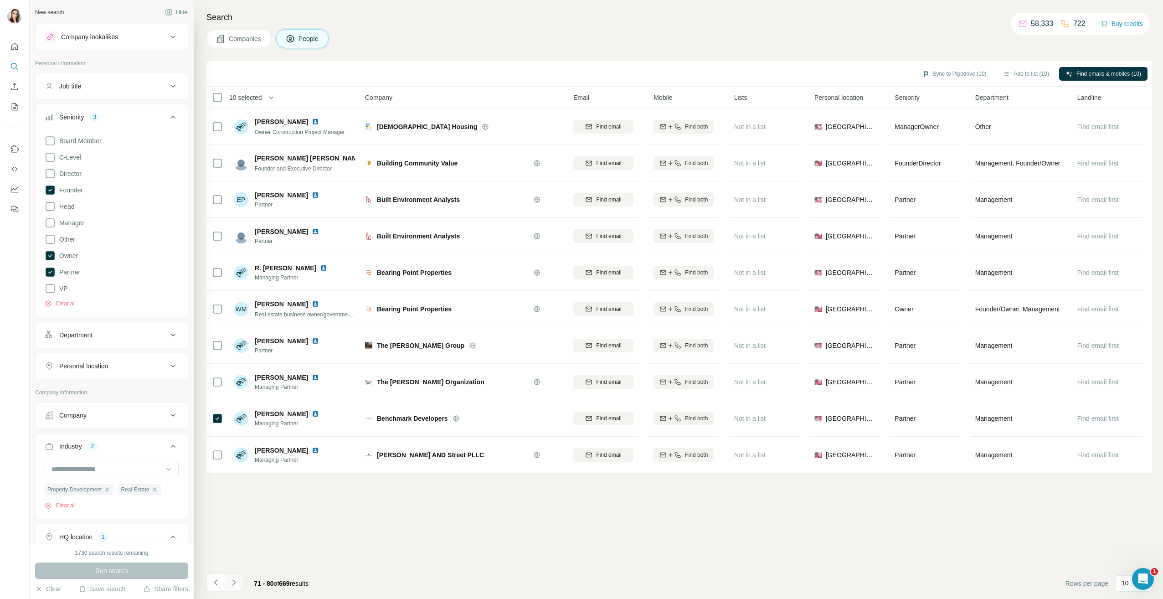
click at [238, 580] on icon "Navigate to next page" at bounding box center [233, 582] width 9 height 9
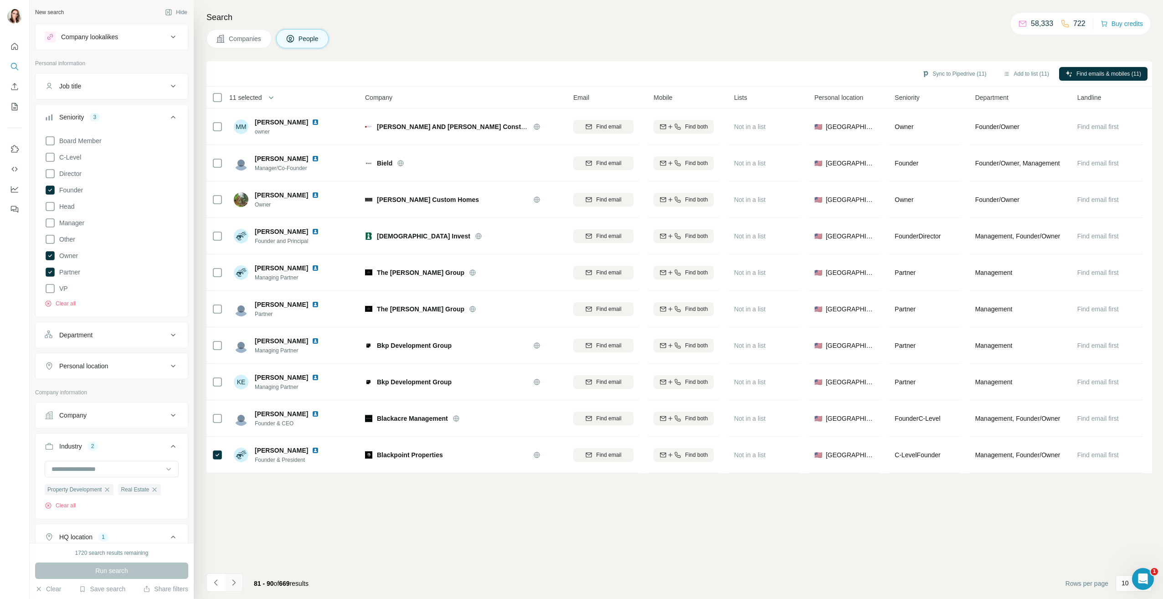
click at [234, 586] on icon "Navigate to next page" at bounding box center [233, 582] width 9 height 9
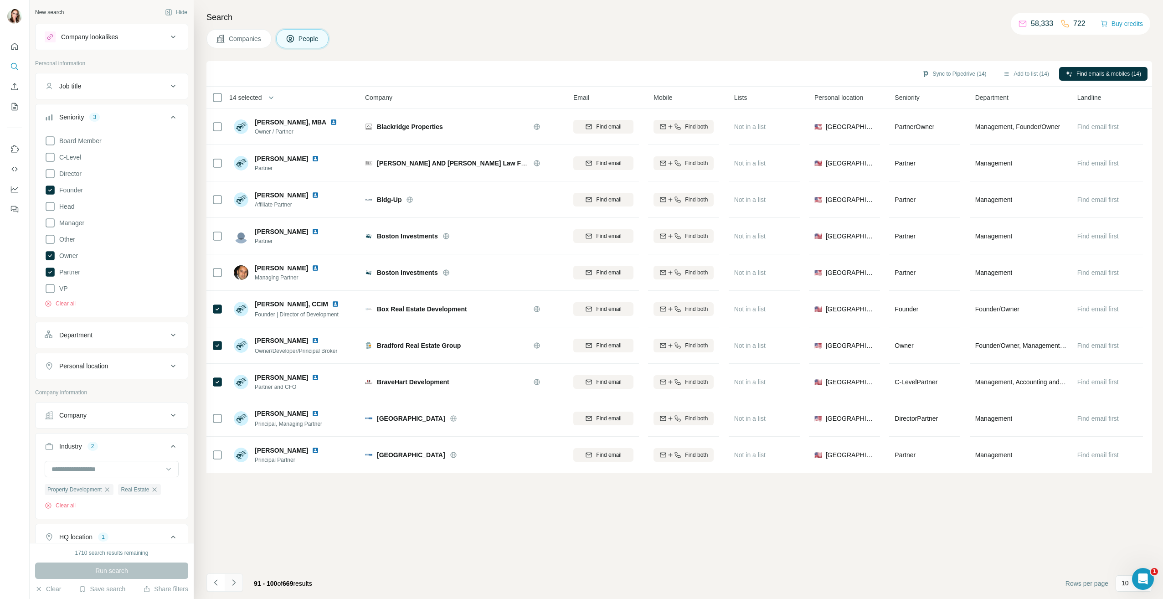
click at [242, 583] on button "Navigate to next page" at bounding box center [234, 582] width 18 height 18
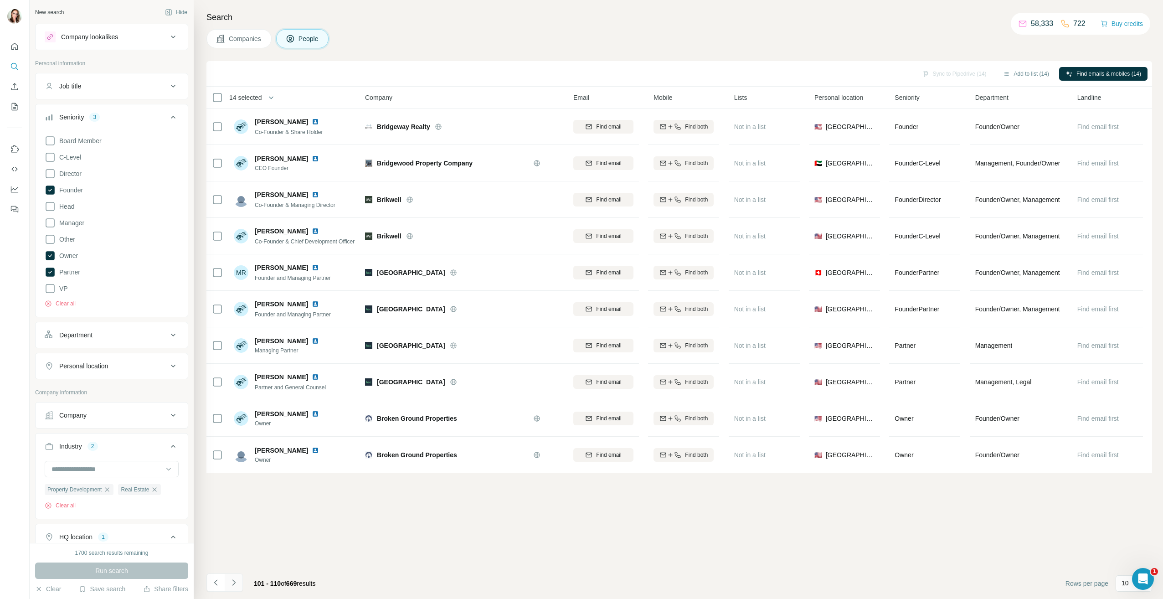
click at [241, 581] on button "Navigate to next page" at bounding box center [234, 582] width 18 height 18
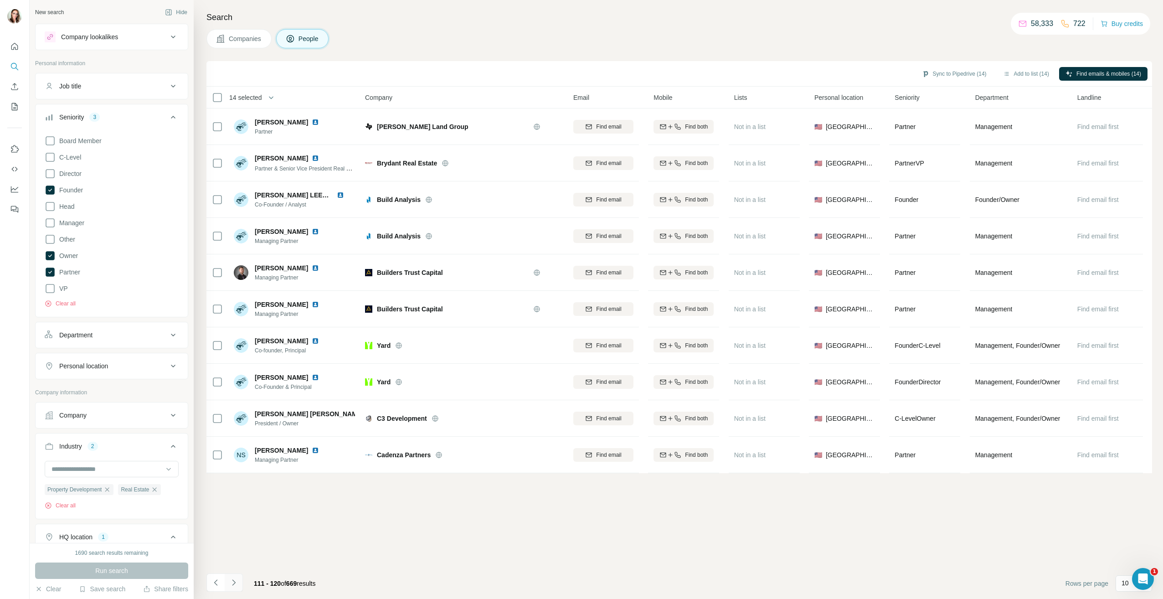
click at [234, 583] on icon "Navigate to next page" at bounding box center [233, 582] width 3 height 6
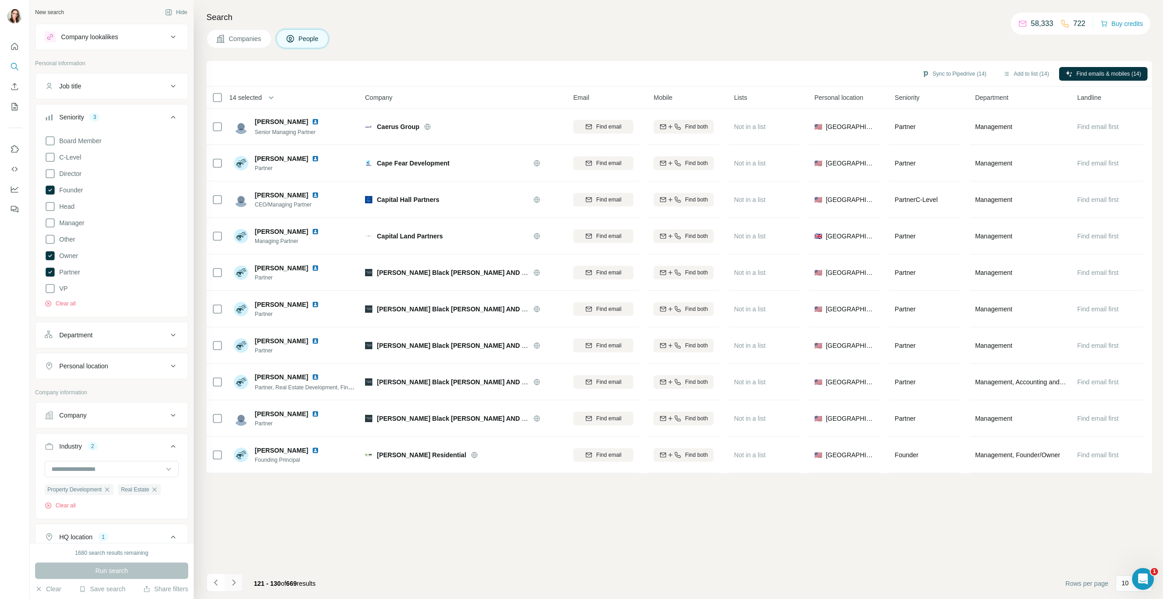
click at [233, 584] on icon "Navigate to next page" at bounding box center [233, 582] width 3 height 6
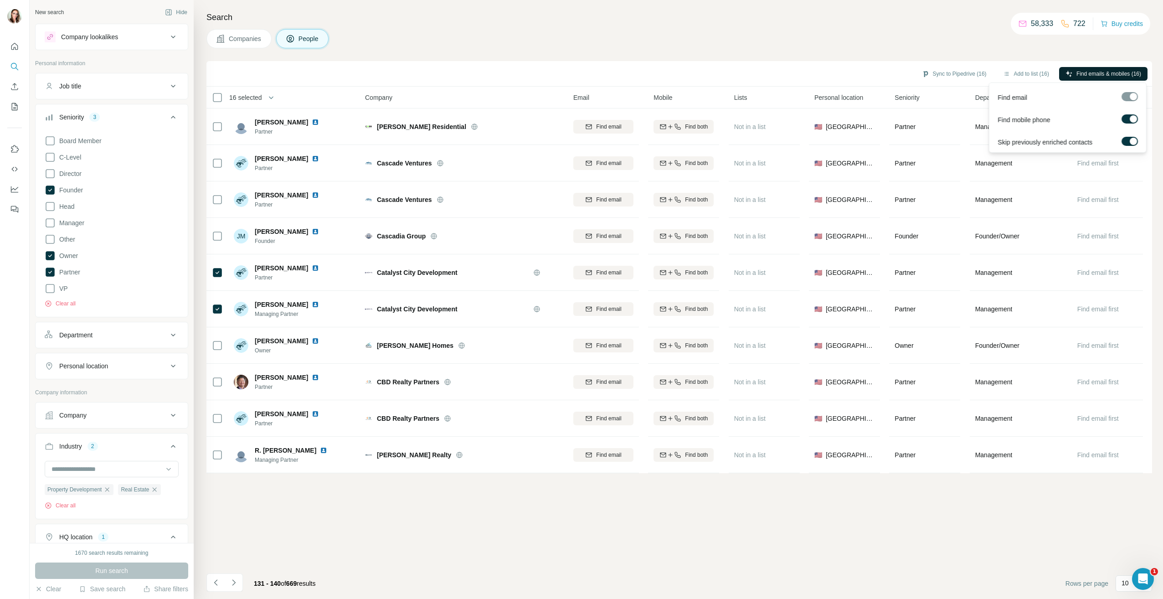
click at [1077, 77] on span "Find emails & mobiles (16)" at bounding box center [1109, 74] width 65 height 8
click at [941, 71] on button "Sync to Pipedrive (16)" at bounding box center [954, 74] width 77 height 14
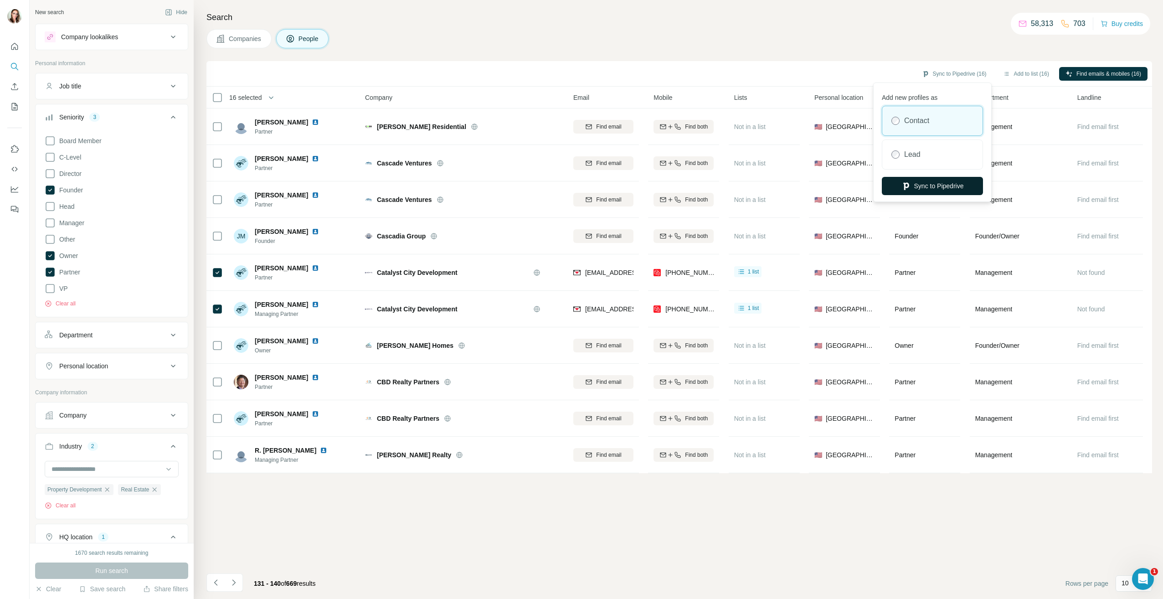
click at [924, 185] on button "Sync to Pipedrive" at bounding box center [932, 186] width 101 height 18
click at [958, 75] on button "Sync to Pipedrive (16)" at bounding box center [954, 74] width 77 height 14
click at [923, 226] on button "Sync to Pipedrive" at bounding box center [932, 229] width 101 height 18
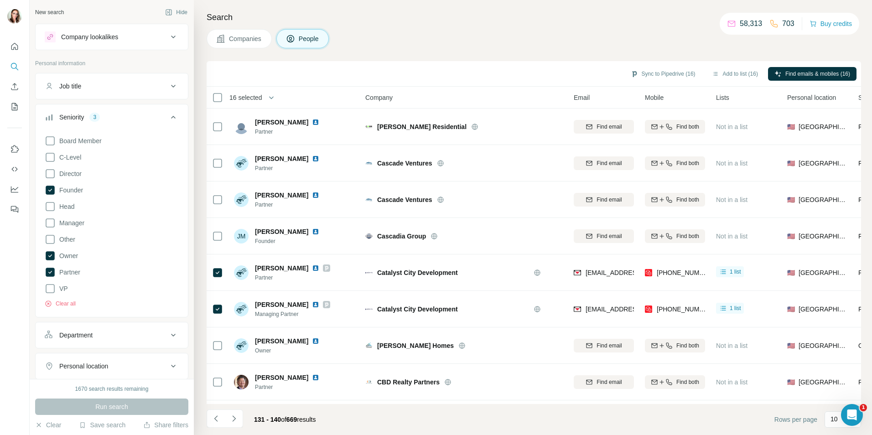
click at [402, 24] on div "Search Companies People Sync to Pipedrive (16) Add to list (16) Find emails & m…" at bounding box center [533, 217] width 678 height 435
